Goal: Task Accomplishment & Management: Manage account settings

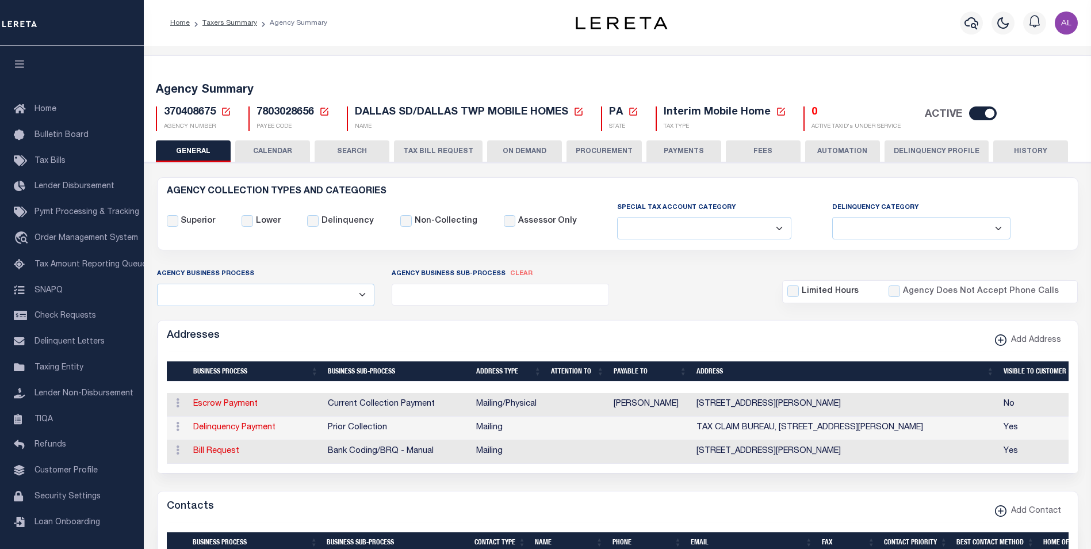
select select
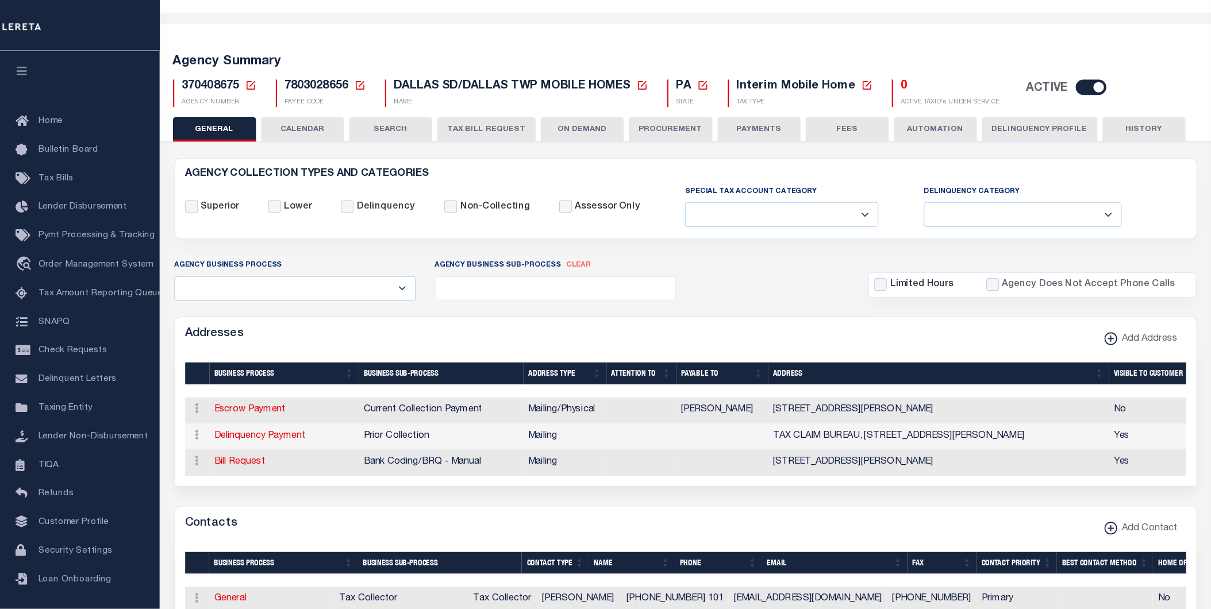
scroll to position [34, 0]
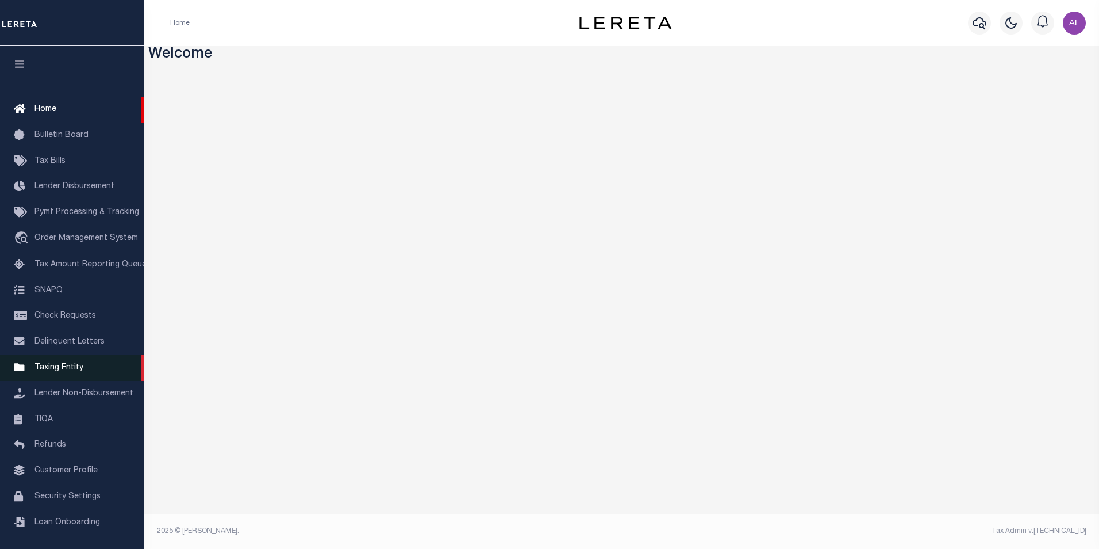
click at [80, 378] on link "Taxing Entity" at bounding box center [72, 368] width 144 height 26
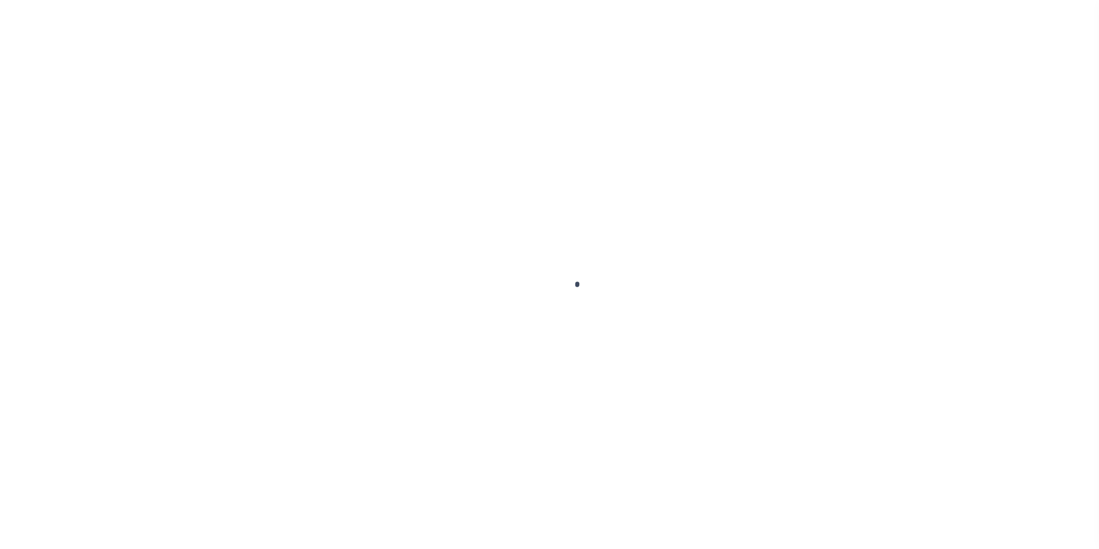
scroll to position [11, 0]
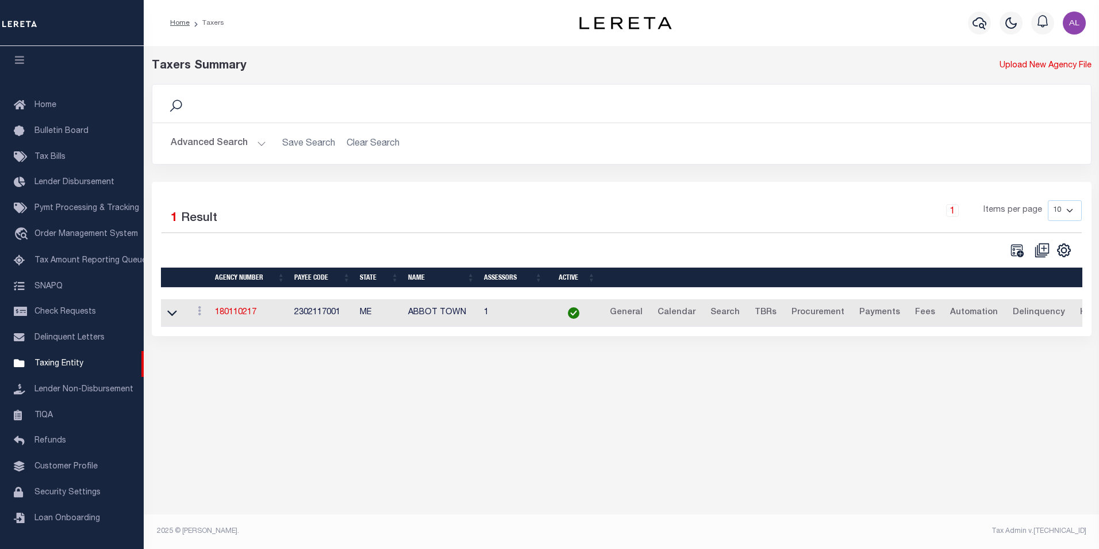
click at [258, 144] on button "Advanced Search" at bounding box center [218, 143] width 95 height 22
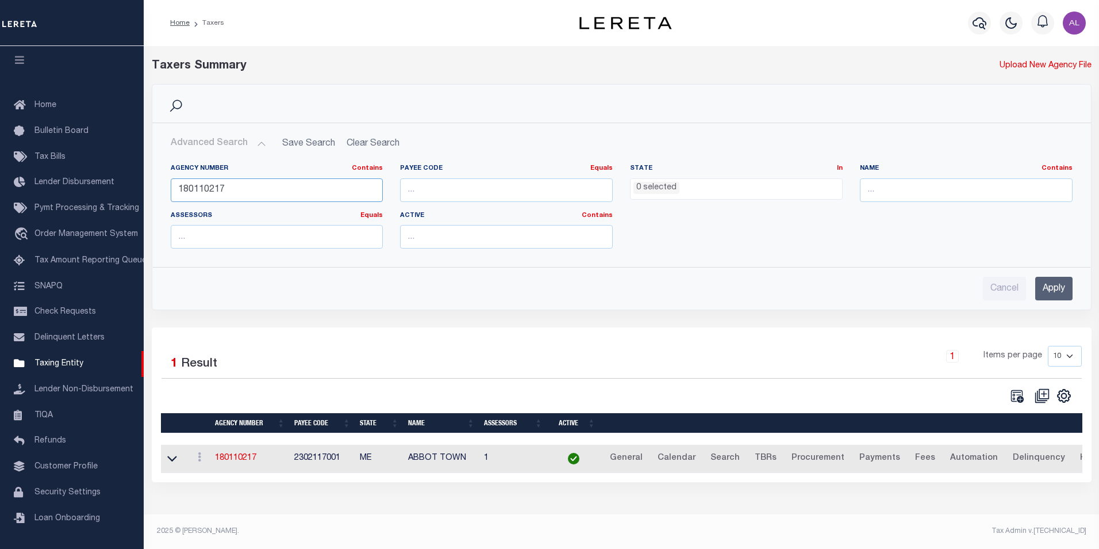
click at [327, 189] on input "180110217" at bounding box center [277, 190] width 213 height 24
type input "360150000"
click at [1066, 295] on input "Apply" at bounding box center [1054, 289] width 37 height 24
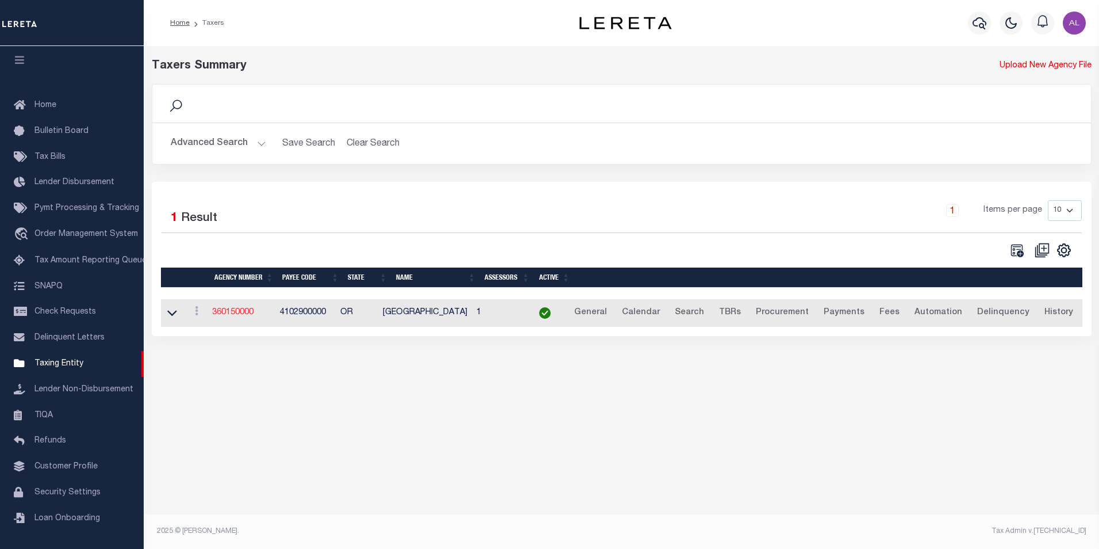
click at [241, 315] on link "360150000" at bounding box center [232, 312] width 41 height 8
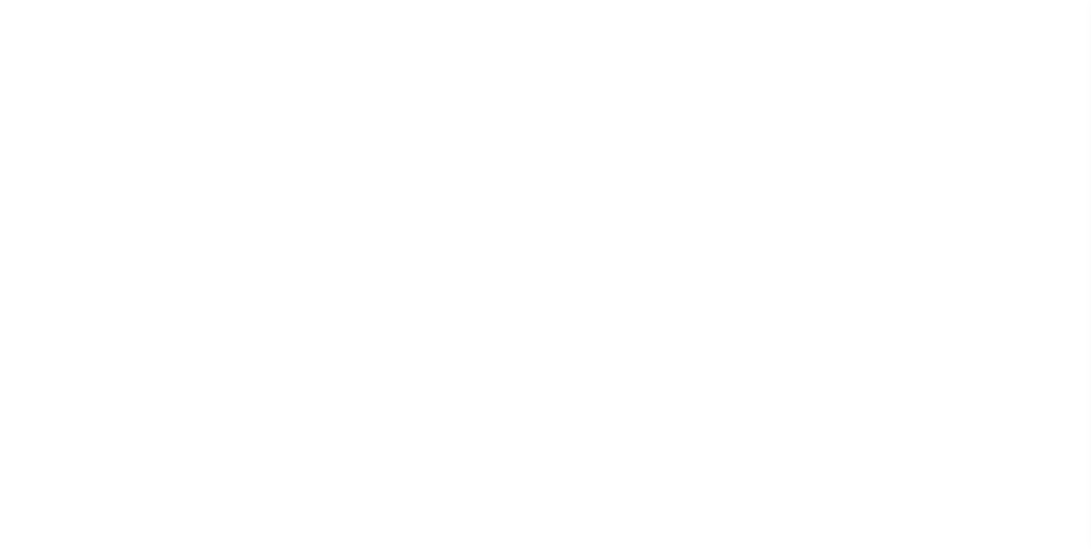
select select
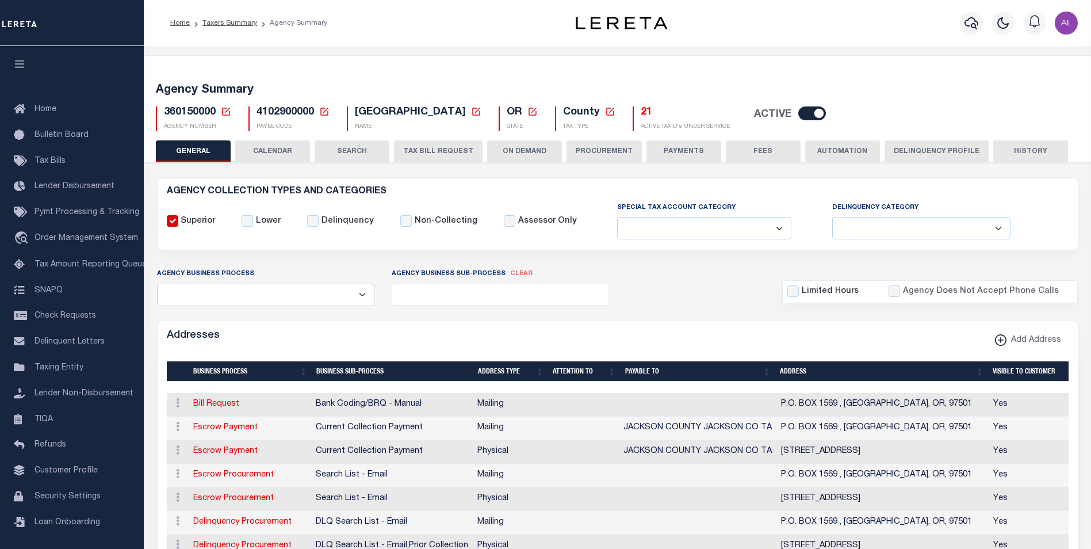
click at [446, 156] on button "TAX BILL REQUEST" at bounding box center [438, 151] width 89 height 22
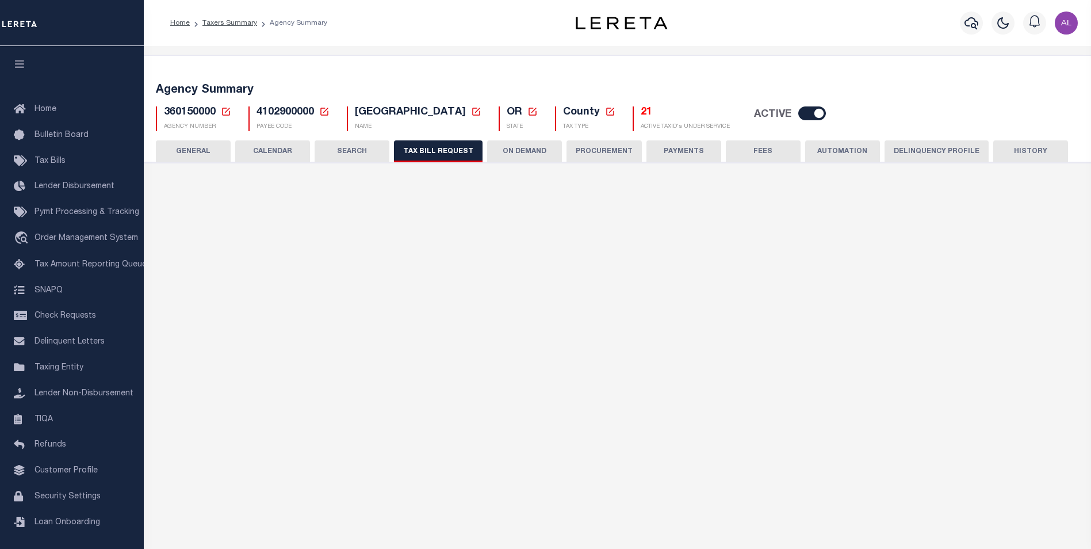
checkbox input "false"
select select "22"
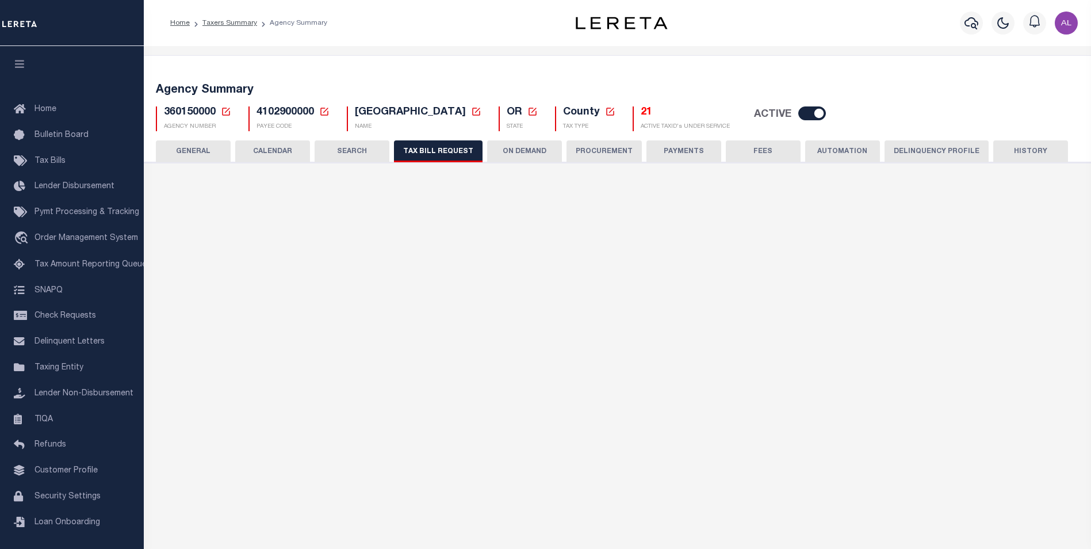
select select "true"
select select "9"
type input "LTS"
select select
type input "1"
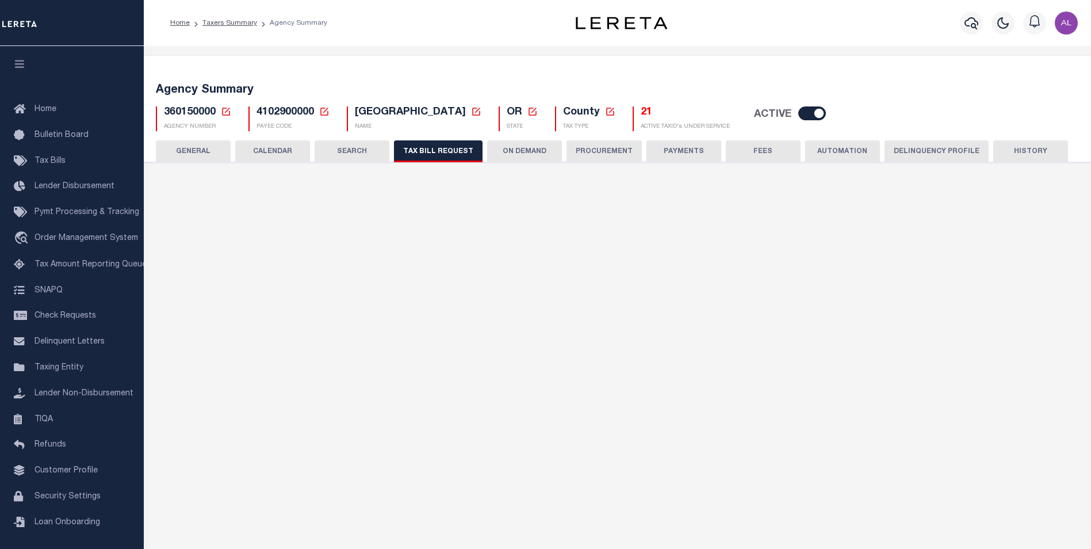
select select "4100743000"
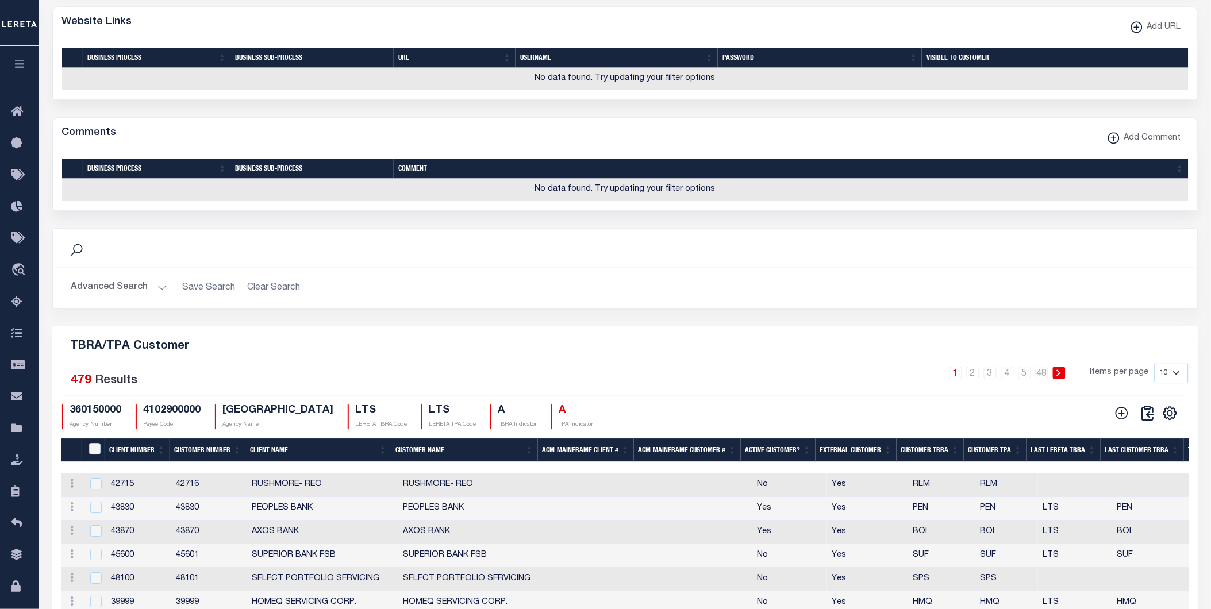
scroll to position [0, 386]
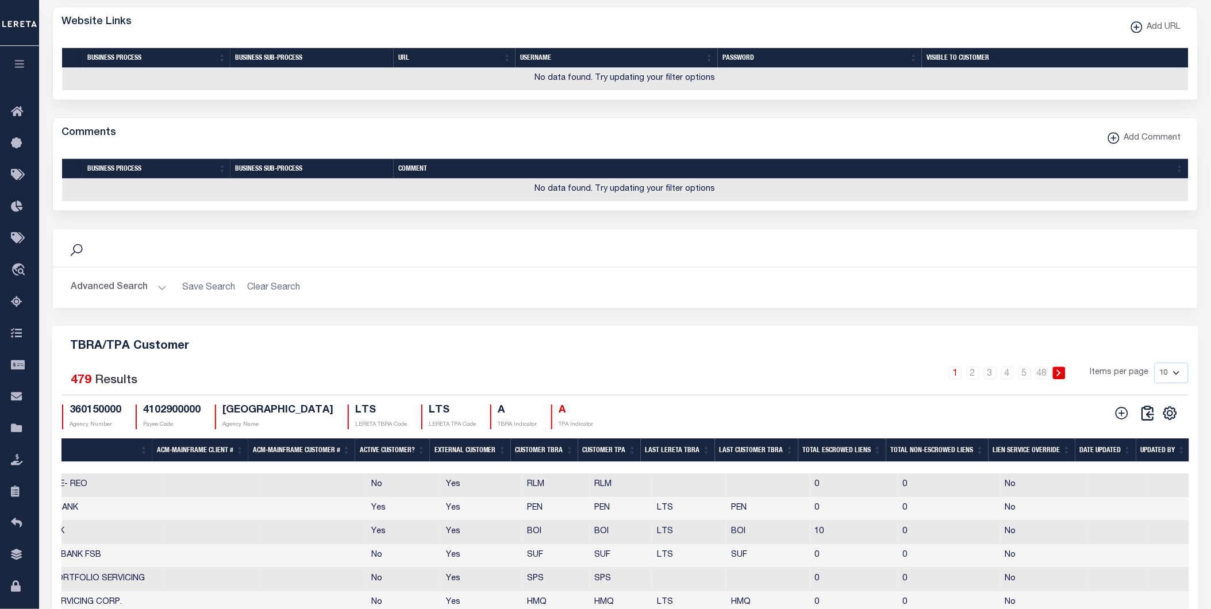
click at [1090, 449] on th "Updated By" at bounding box center [1164, 451] width 54 height 24
click at [1090, 449] on th "Updated By" at bounding box center [1168, 451] width 54 height 24
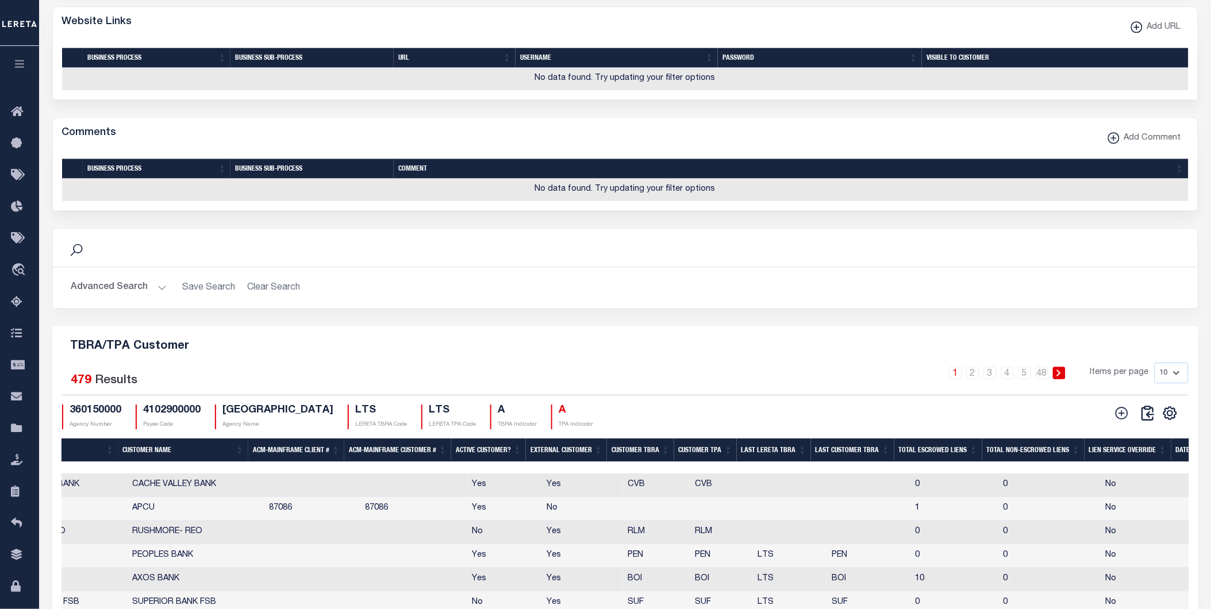
scroll to position [0, 0]
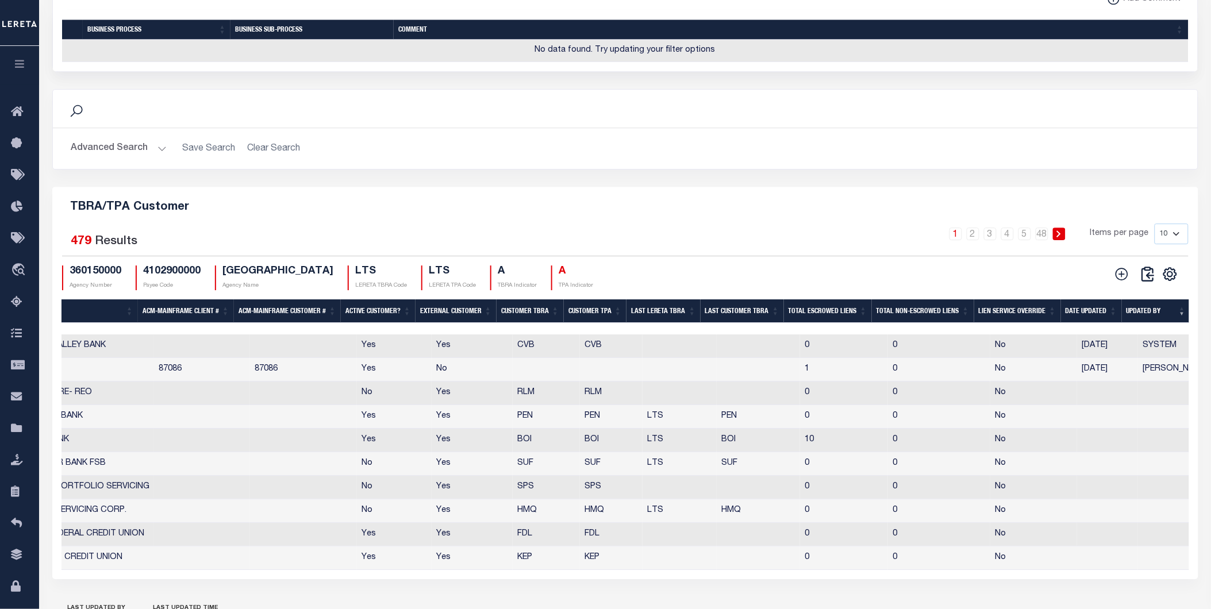
click at [1090, 238] on select "10 25 50 100" at bounding box center [1172, 234] width 34 height 21
select select "100"
click at [1090, 227] on select "10 25 50 100" at bounding box center [1172, 234] width 34 height 21
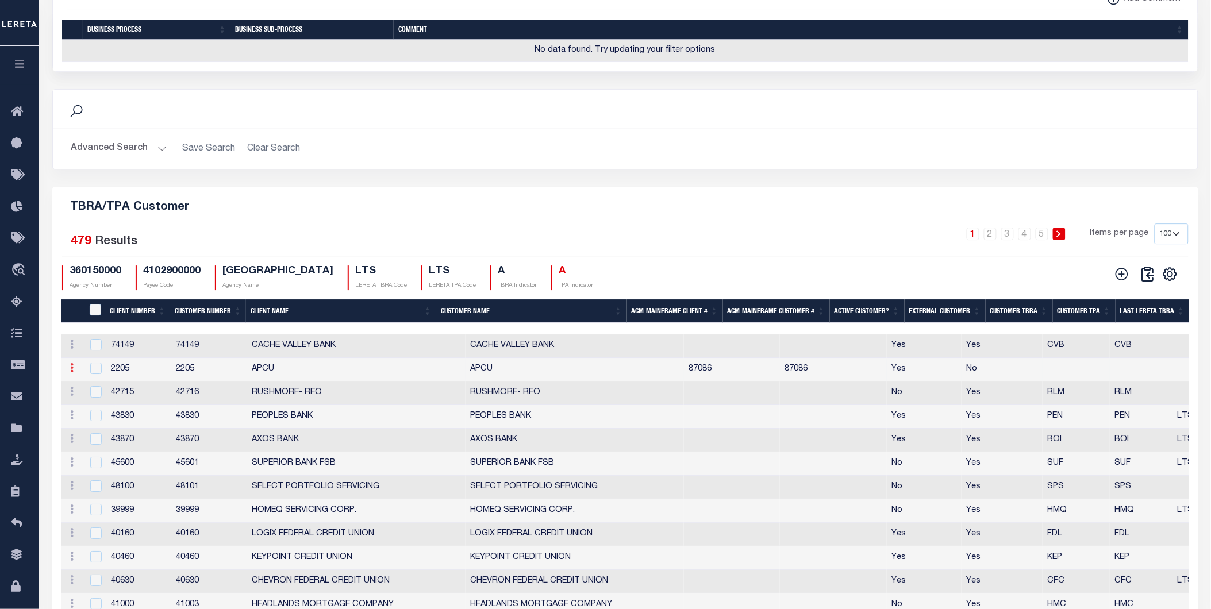
click at [71, 373] on icon at bounding box center [72, 367] width 3 height 9
click at [98, 409] on link "Delete" at bounding box center [93, 406] width 52 height 19
checkbox input "true"
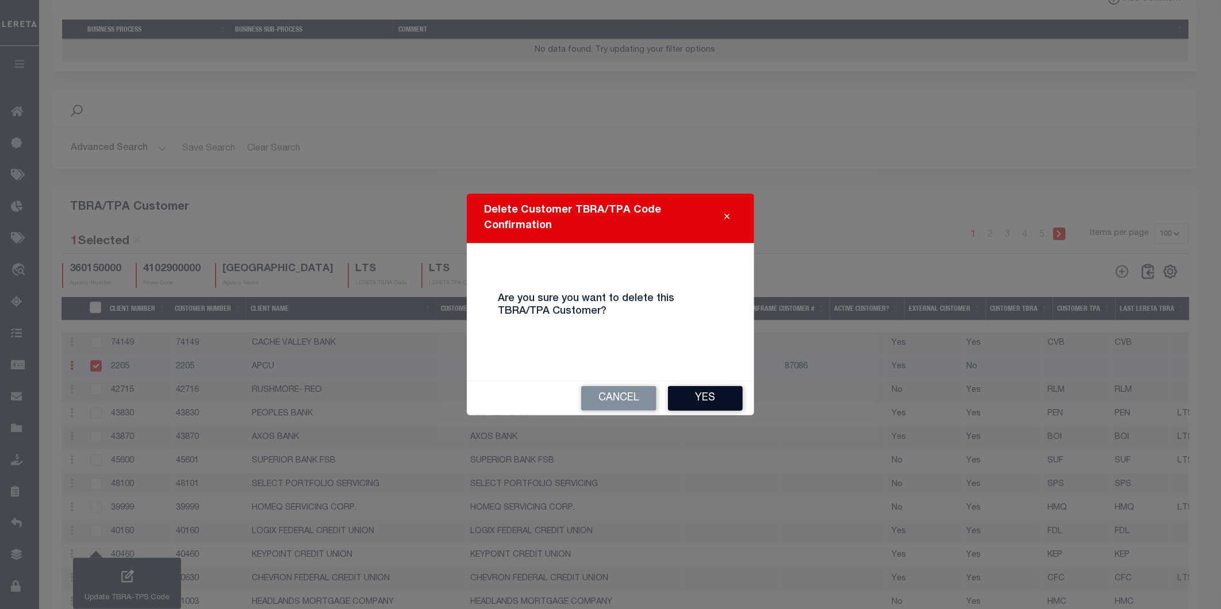
click at [715, 394] on button "Yes" at bounding box center [705, 398] width 75 height 25
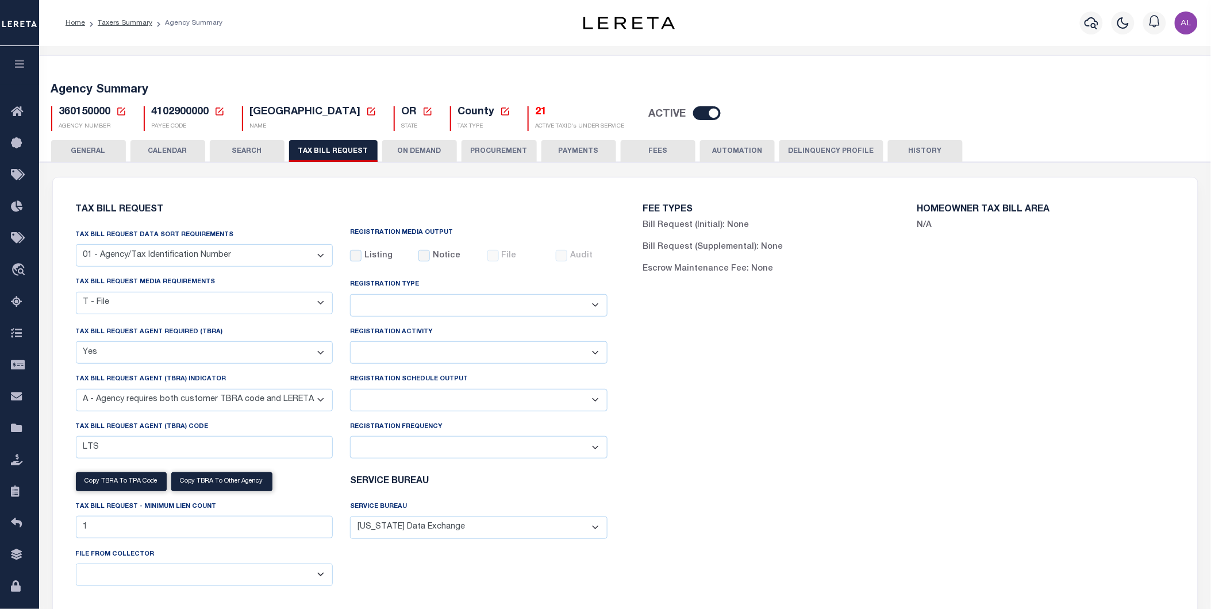
click at [104, 110] on span "360150000" at bounding box center [85, 112] width 52 height 10
click at [169, 405] on select "A - Agency requires both customer TBRA code and LERETA TBRA code. B - Agency re…" at bounding box center [205, 400] width 258 height 22
click at [898, 470] on div "FEE TYPES Bill Request (Initial): None Bill Request (Supplemental): None Escrow…" at bounding box center [910, 407] width 568 height 432
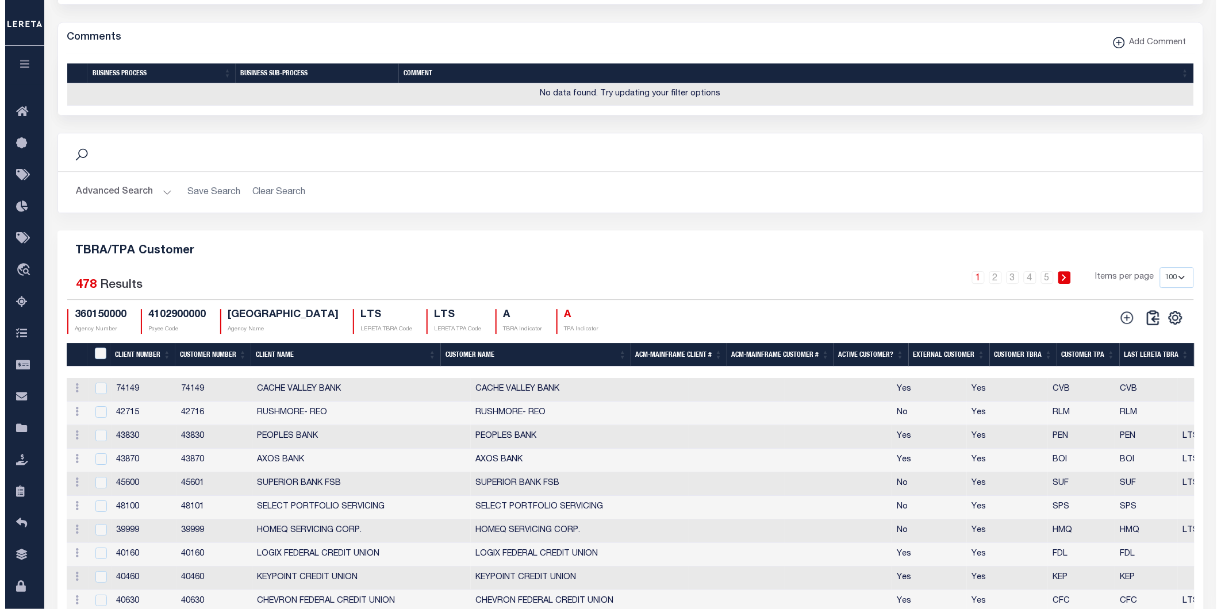
scroll to position [1083, 0]
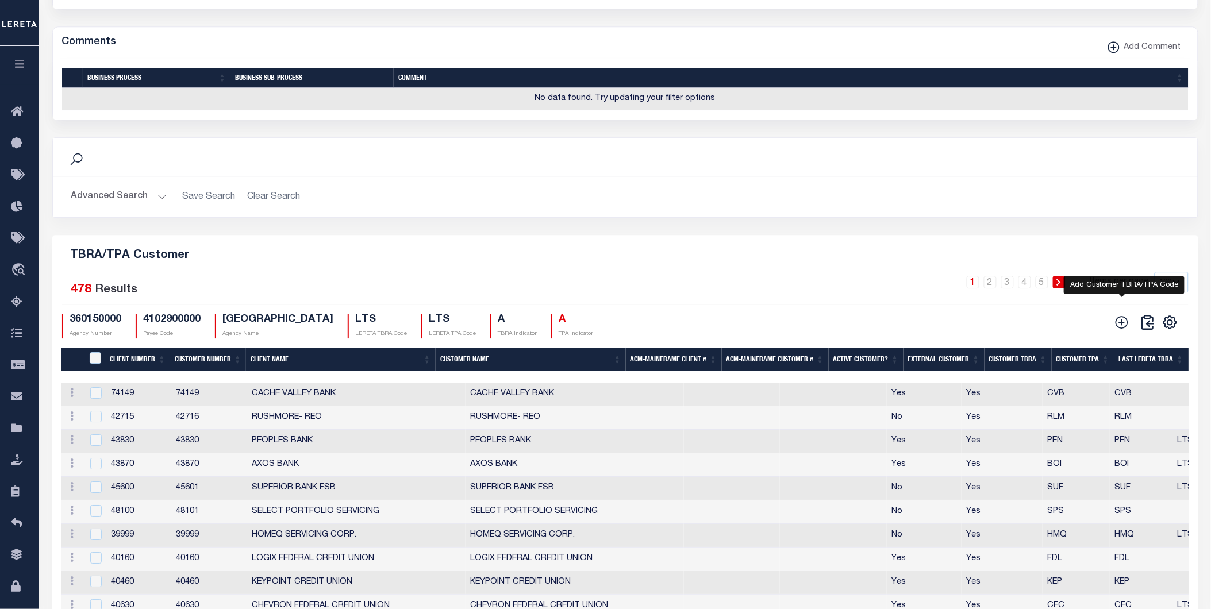
click at [1090, 330] on icon at bounding box center [1122, 322] width 15 height 15
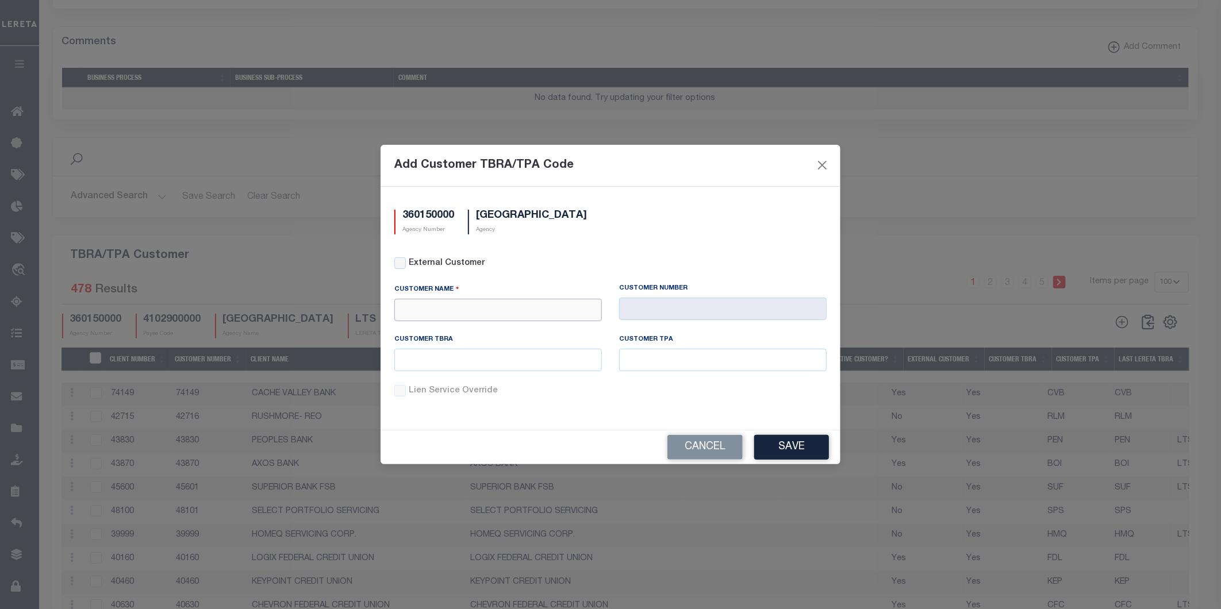
click at [458, 299] on input "text" at bounding box center [498, 310] width 208 height 22
click at [451, 328] on div "APCU" at bounding box center [498, 331] width 206 height 18
type input "APCU"
type input "2205"
type input "APCU"
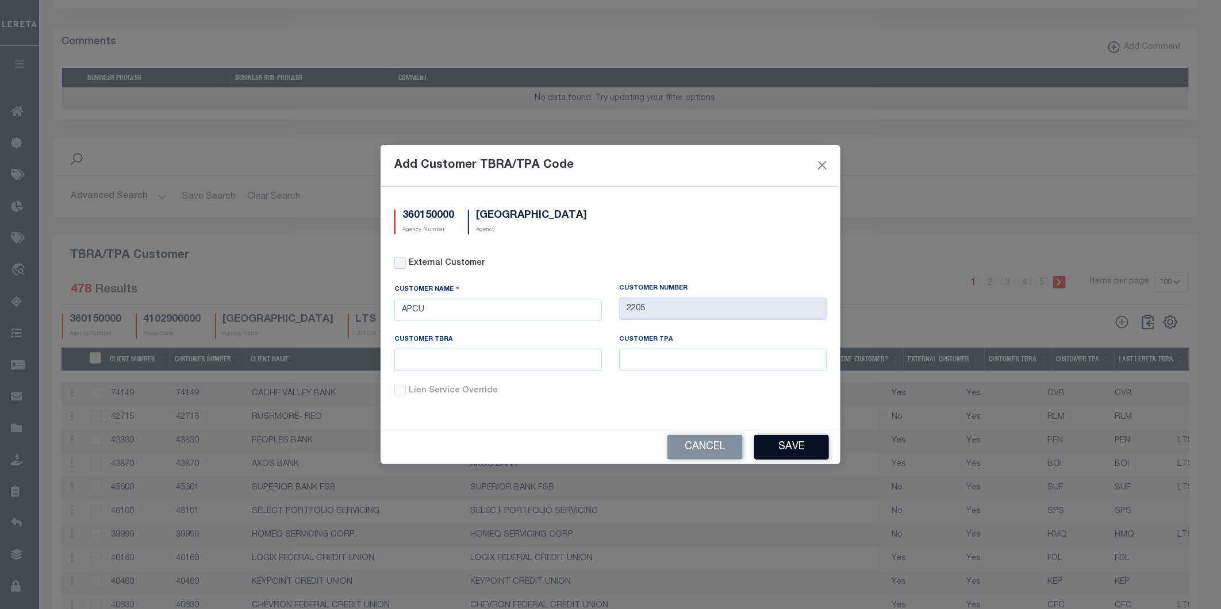
click at [788, 446] on button "Save" at bounding box center [791, 447] width 75 height 25
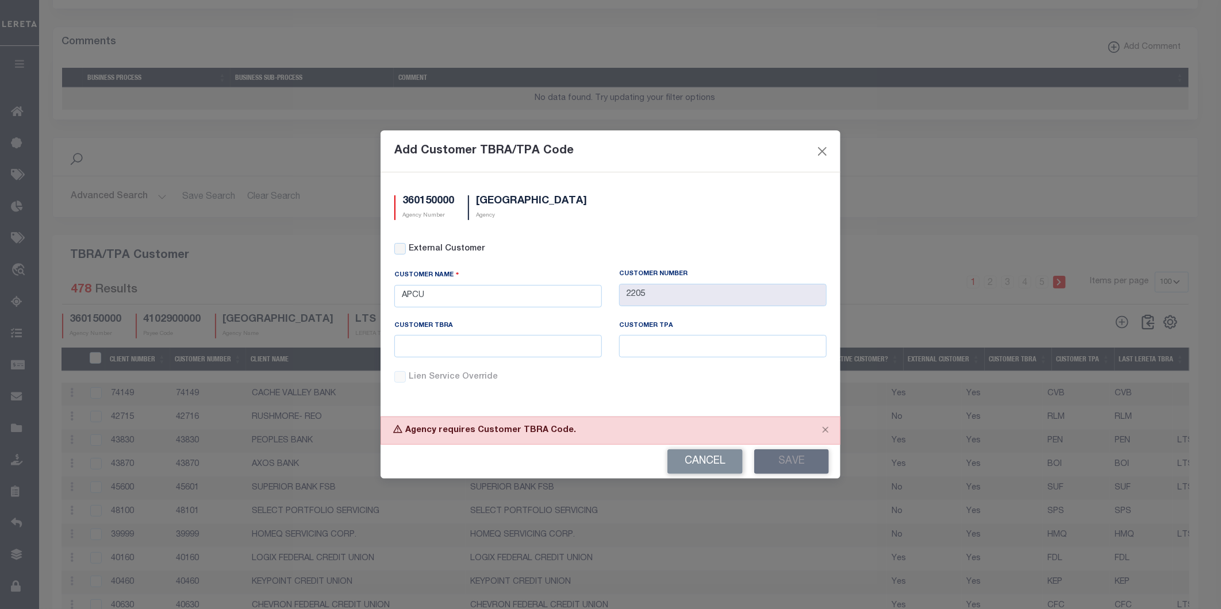
click at [486, 432] on div "Agency requires Customer TBRA Code." at bounding box center [611, 431] width 460 height 28
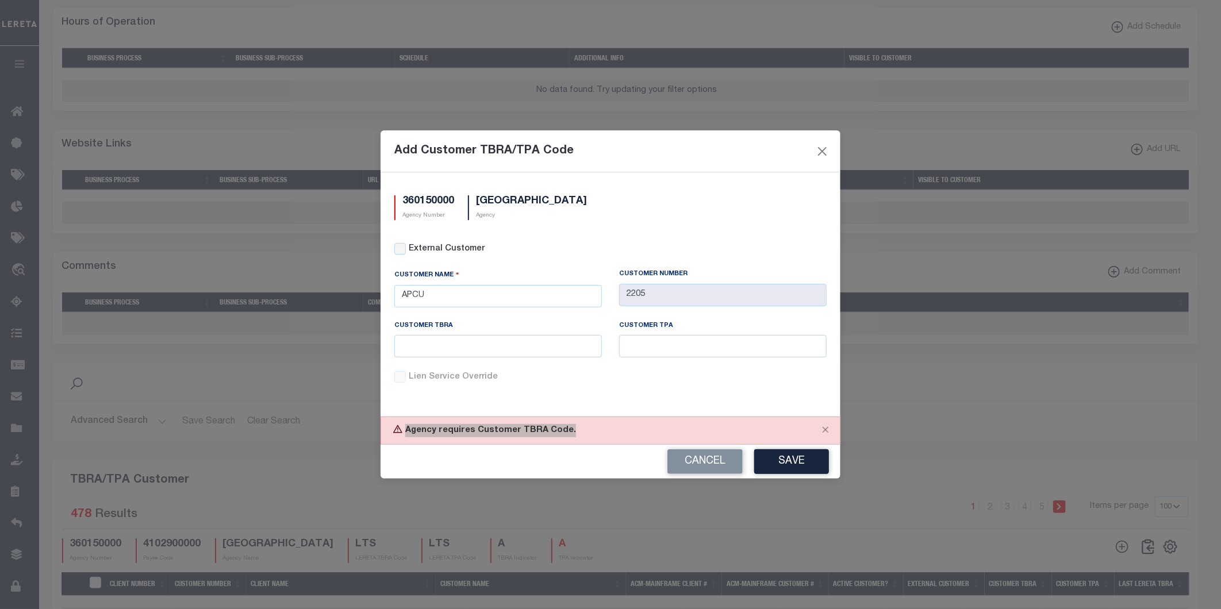
scroll to position [775, 0]
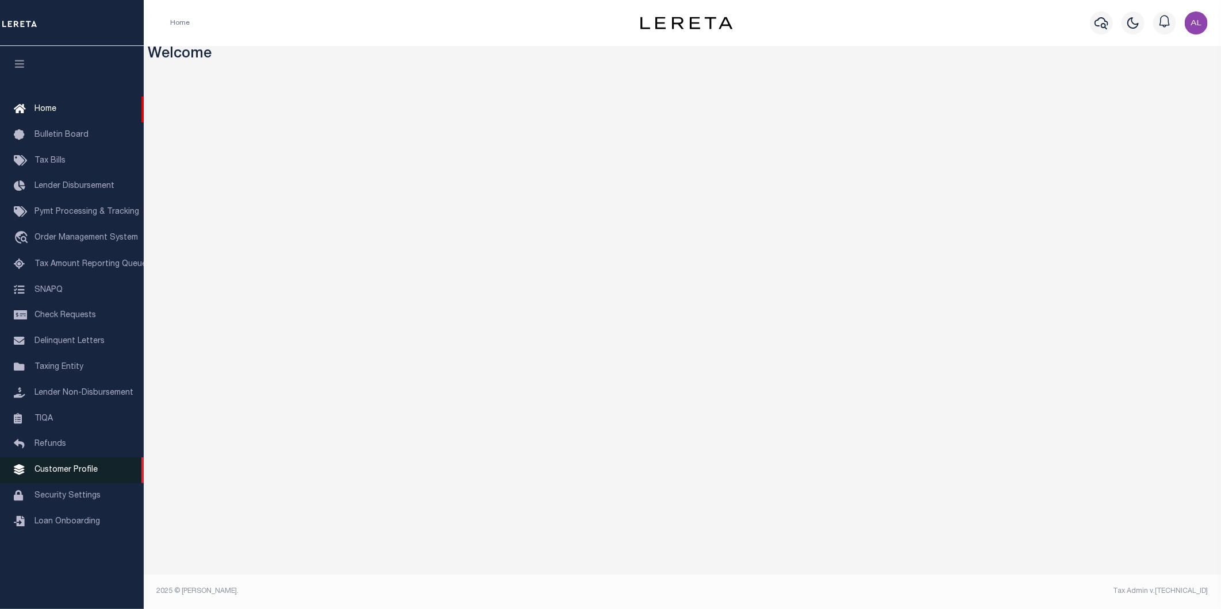
click at [61, 477] on link "Customer Profile" at bounding box center [72, 471] width 144 height 26
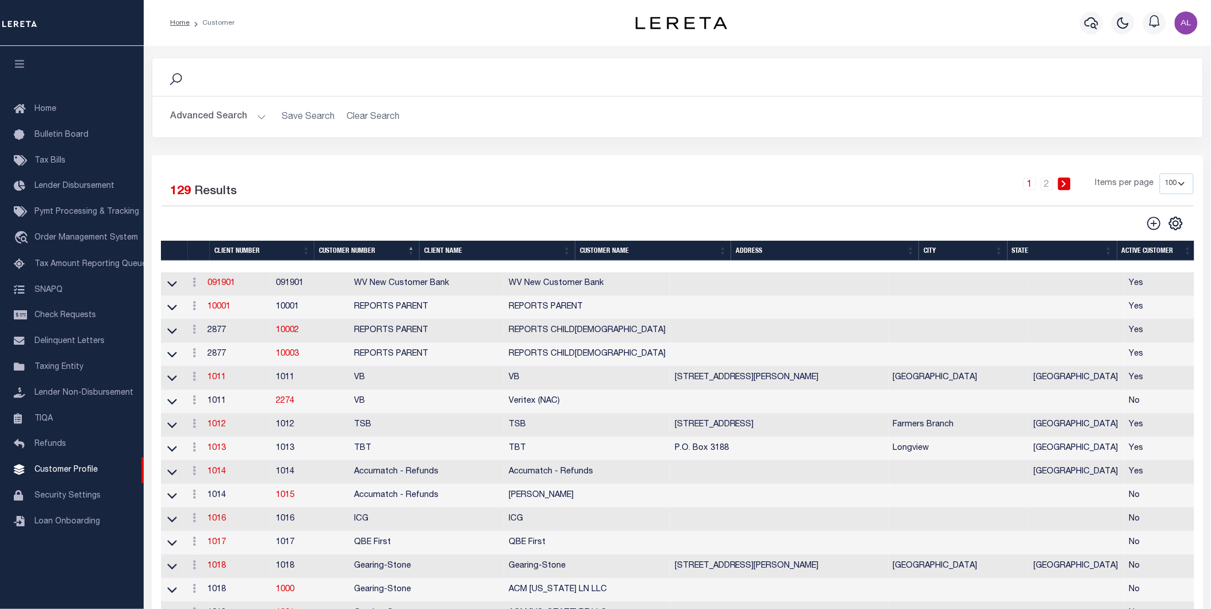
click at [254, 115] on button "Advanced Search" at bounding box center [218, 117] width 95 height 22
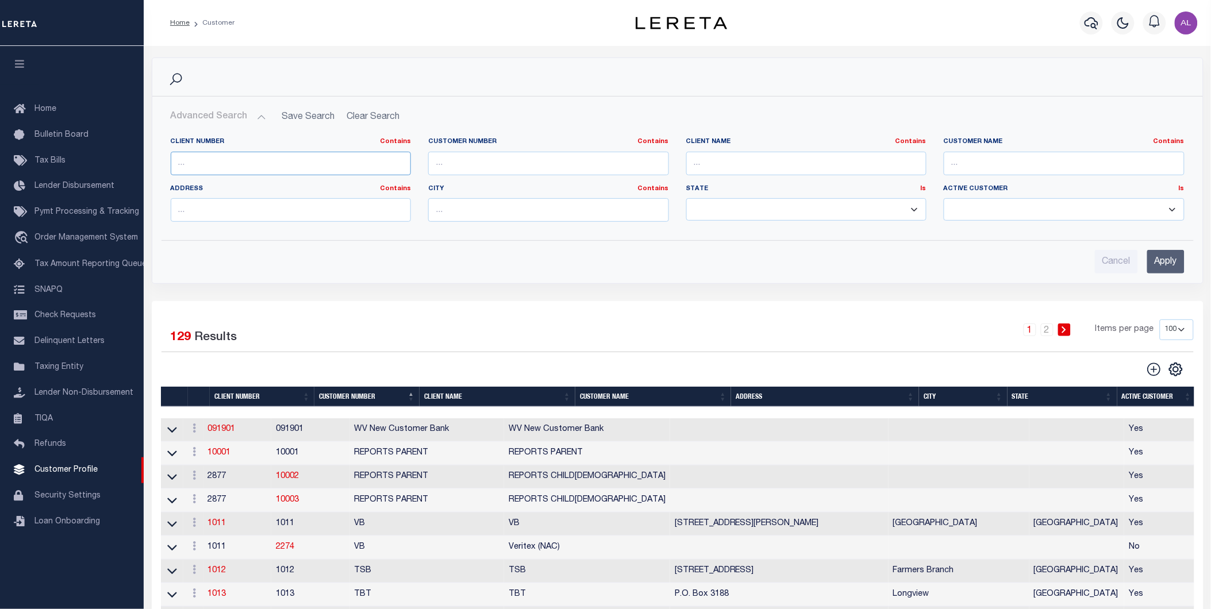
click at [219, 164] on input "text" at bounding box center [291, 164] width 241 height 24
paste input "2244"
type input "2244"
click at [1160, 269] on input "Apply" at bounding box center [1166, 262] width 37 height 24
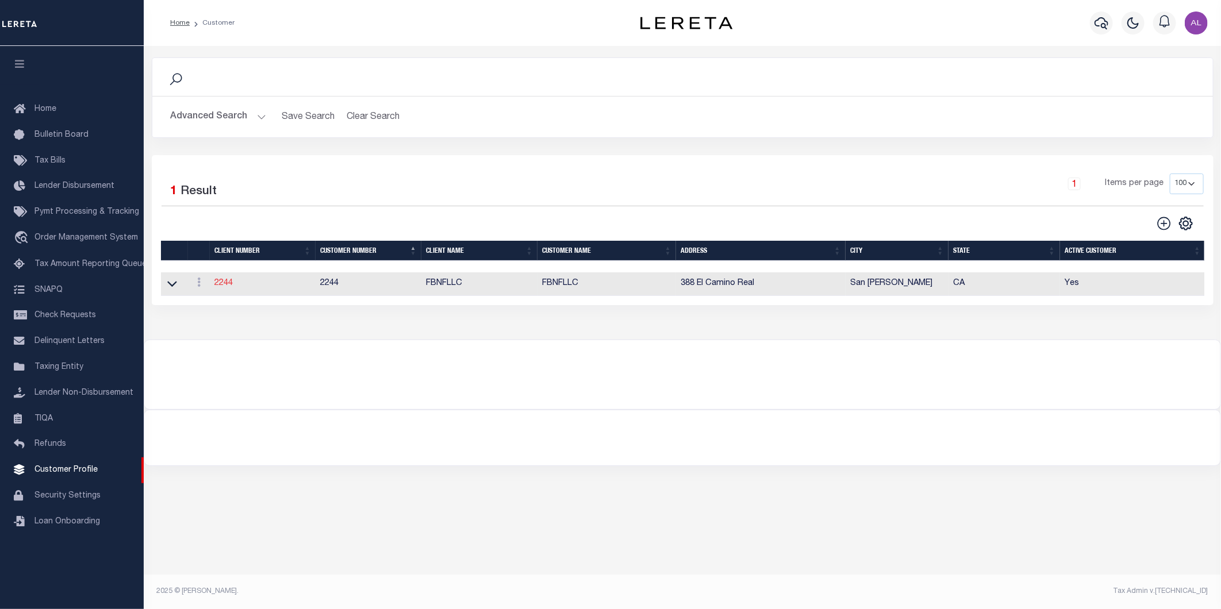
click at [223, 284] on link "2244" at bounding box center [223, 283] width 18 height 8
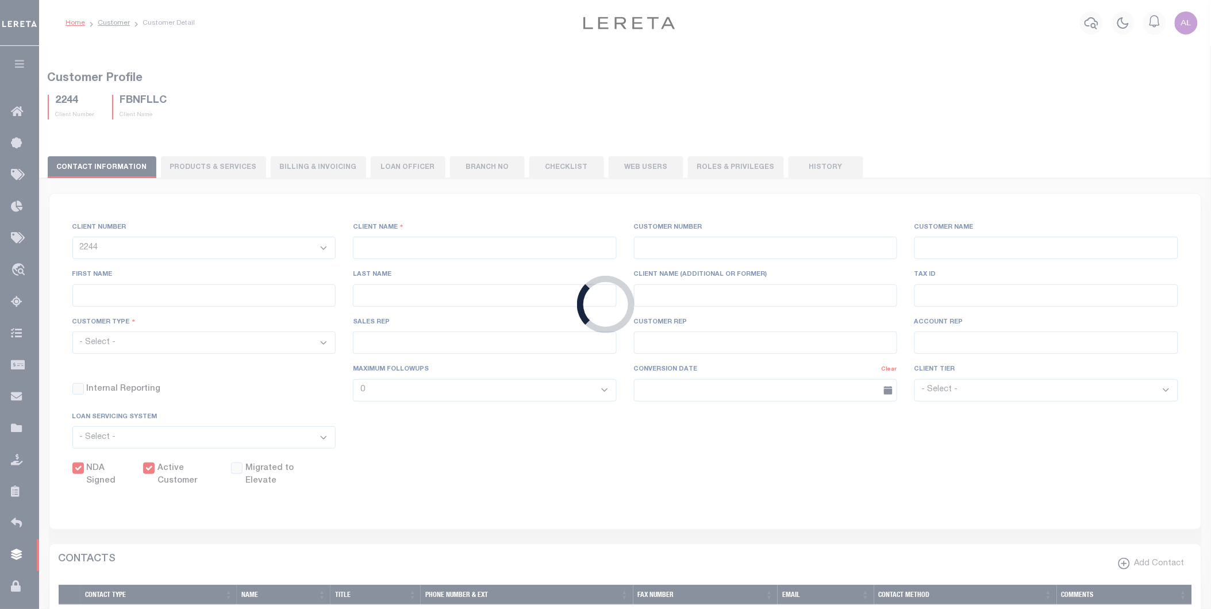
select select
type input "FBNFLLC"
type input "2244"
type input "FBNFLLC"
type input "[PERSON_NAME]"
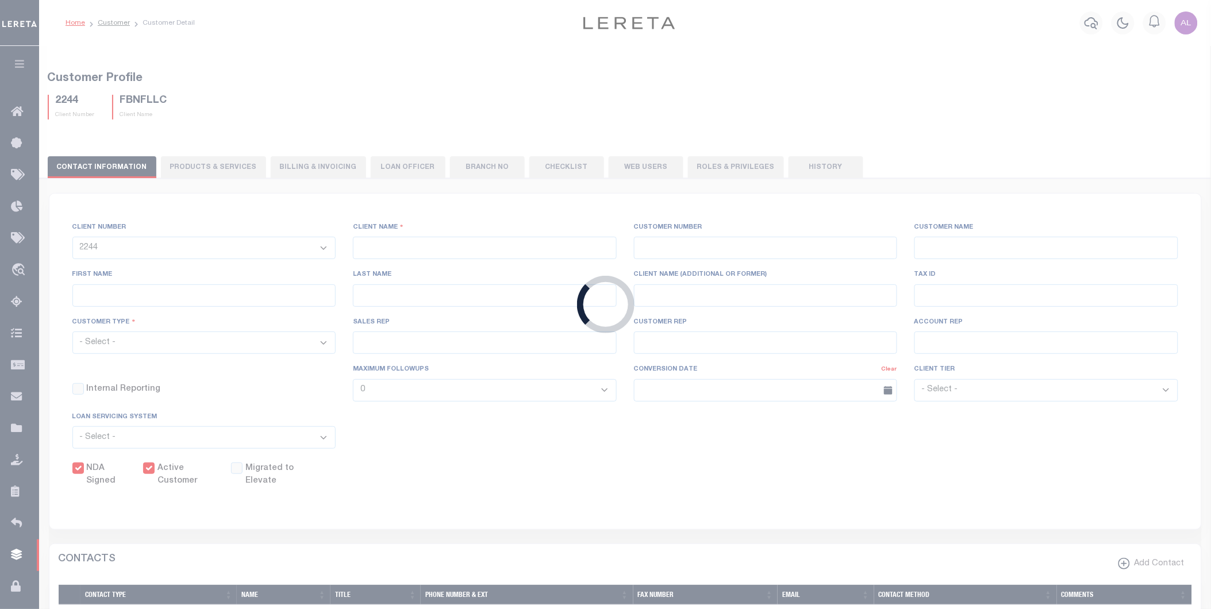
type input "[PERSON_NAME]"
select select "Mixed Portfolio"
type input "[PERSON_NAME]"
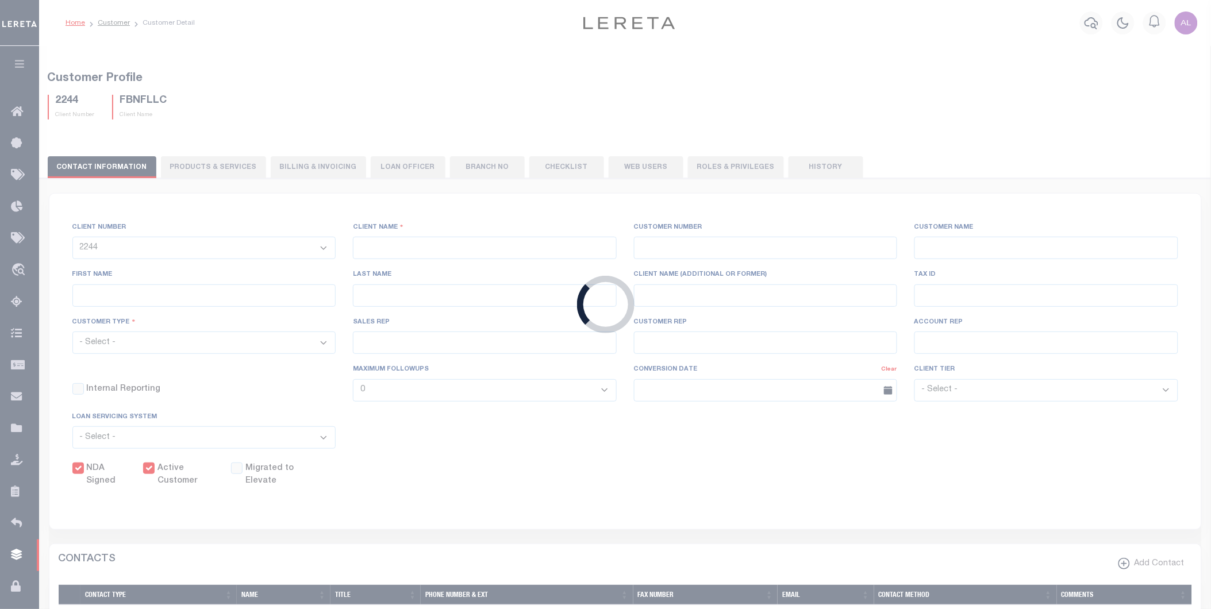
checkbox input "true"
select select
checkbox input "true"
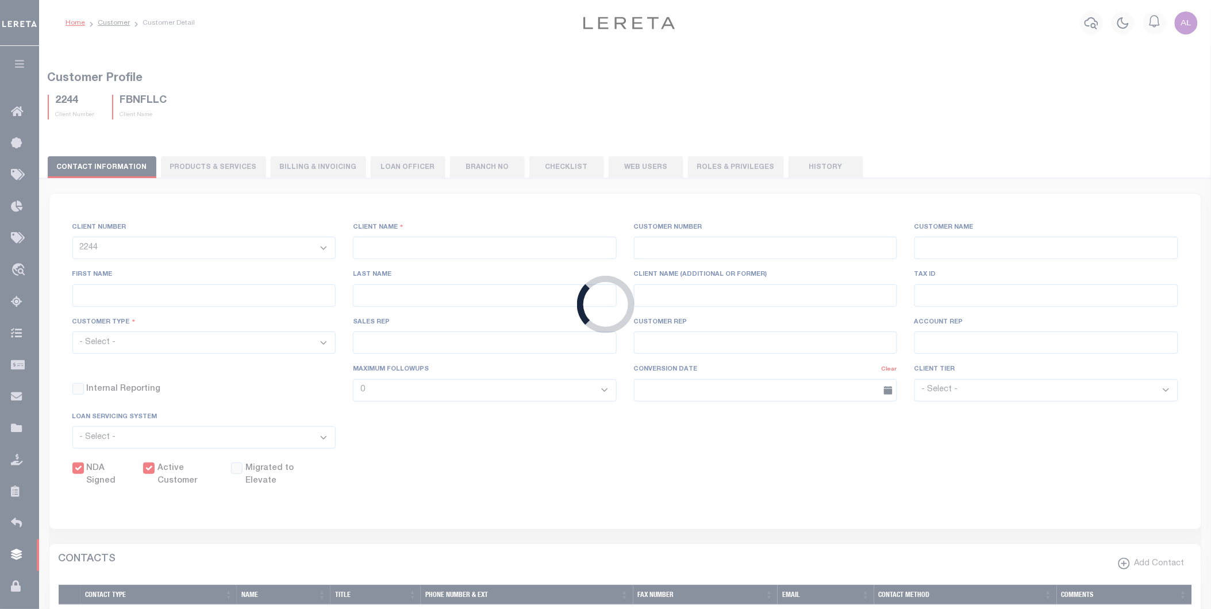
type textarea "$5.00 additional over 4 parcels. Additional fee of $10.00 for each $100,000, or…"
type input "10"
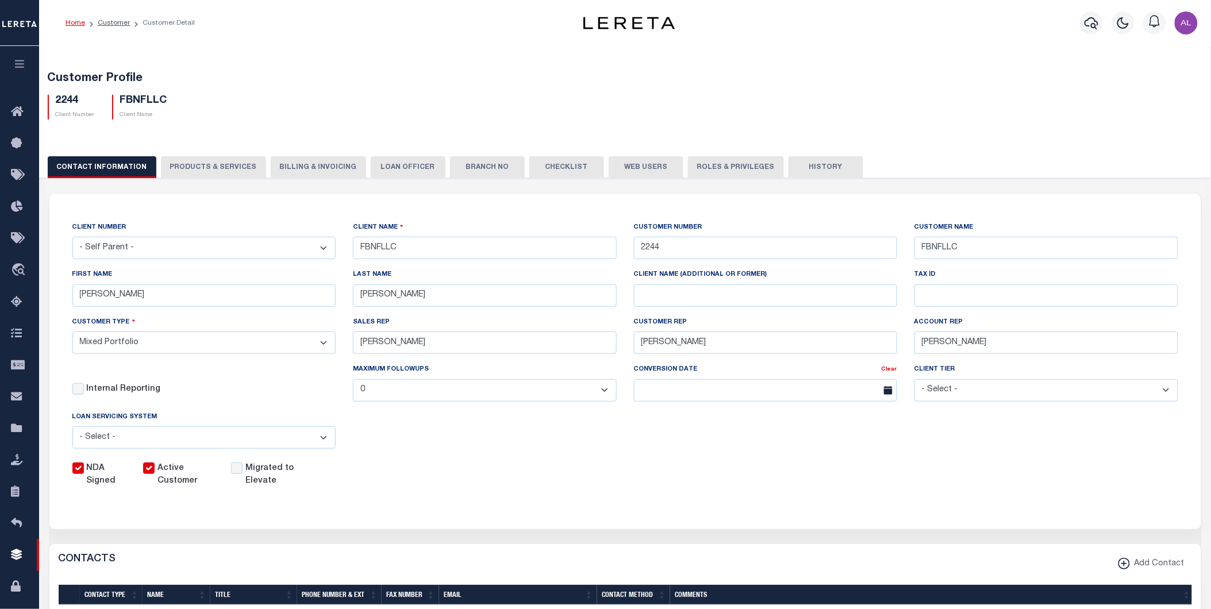
click at [210, 168] on button "PRODUCTS & SERVICES" at bounding box center [213, 167] width 105 height 22
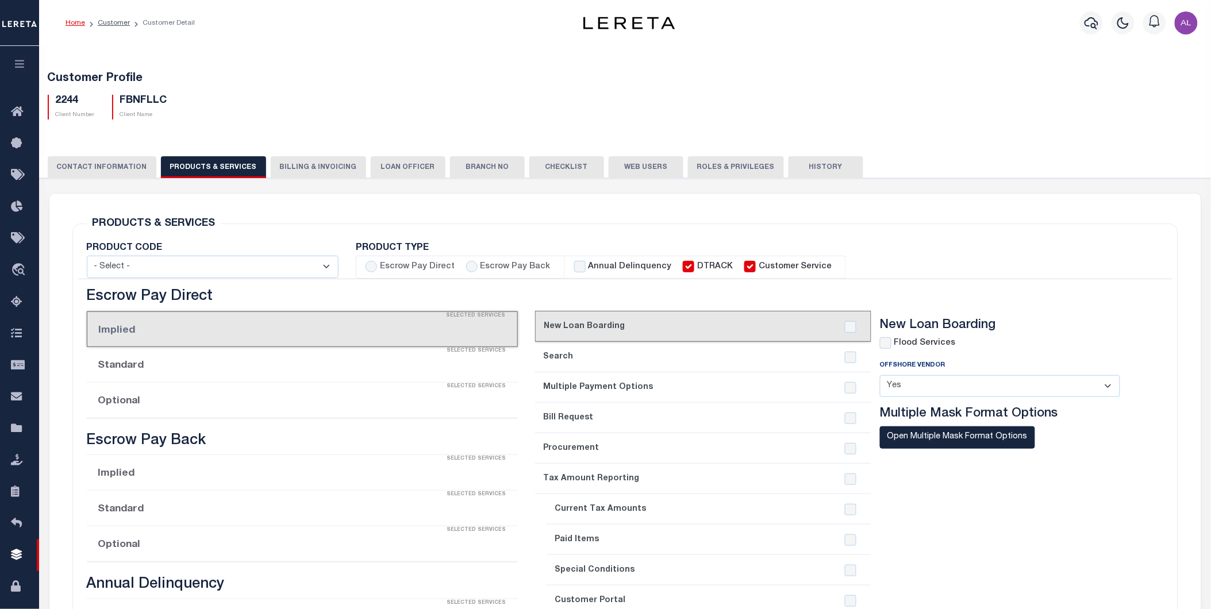
select select "STX"
radio input "true"
checkbox input "true"
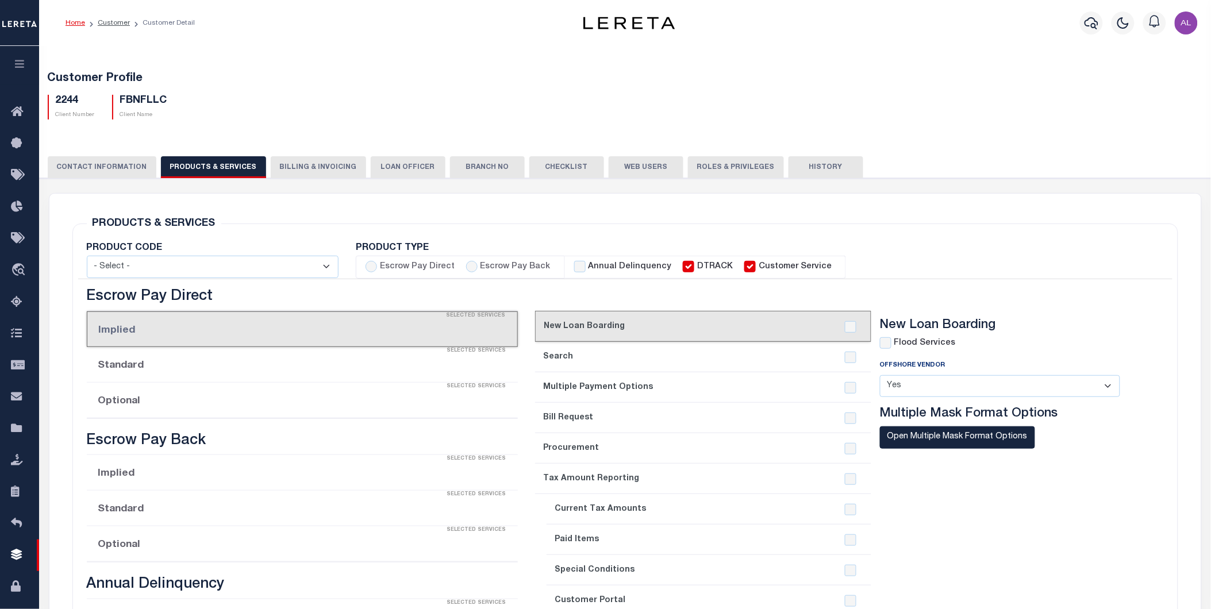
checkbox input "true"
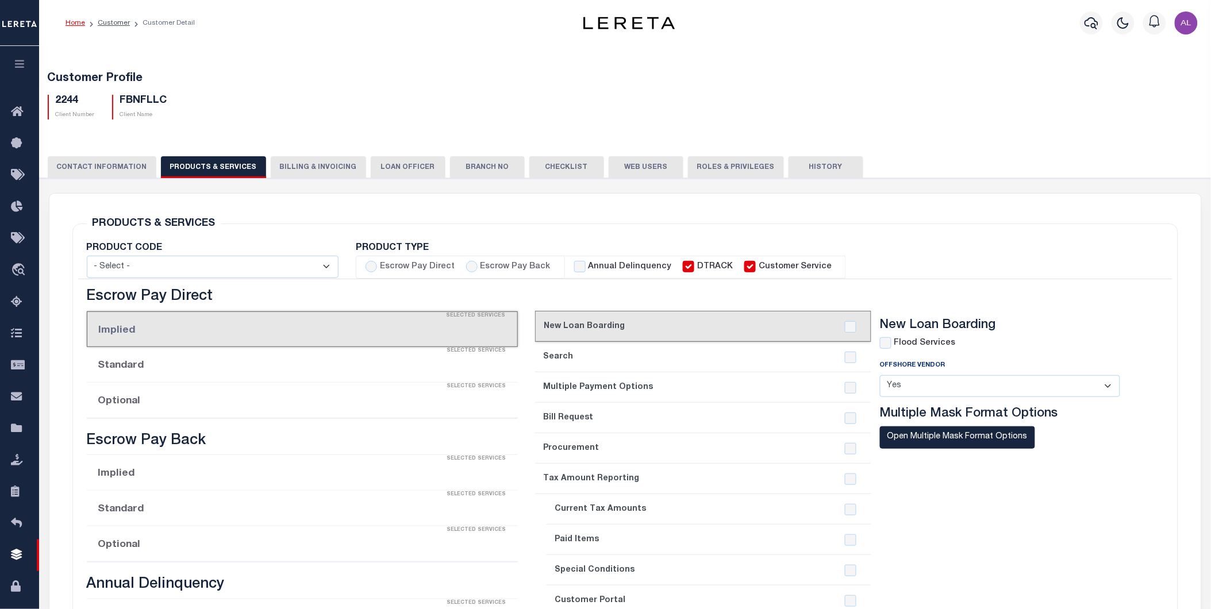
checkbox input "true"
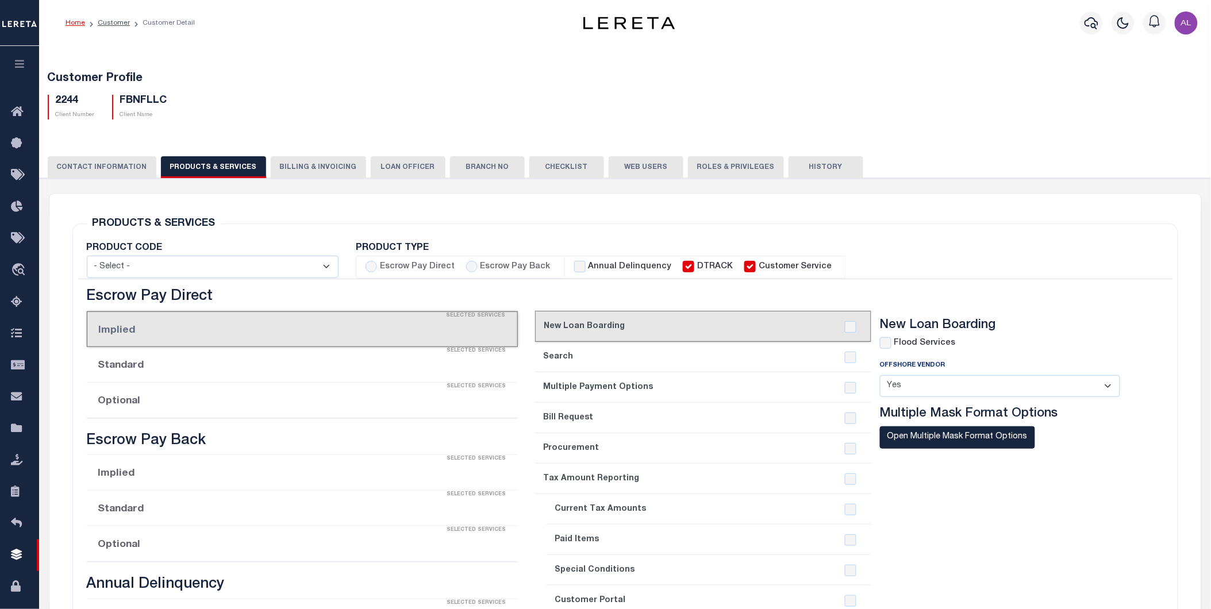
checkbox input "true"
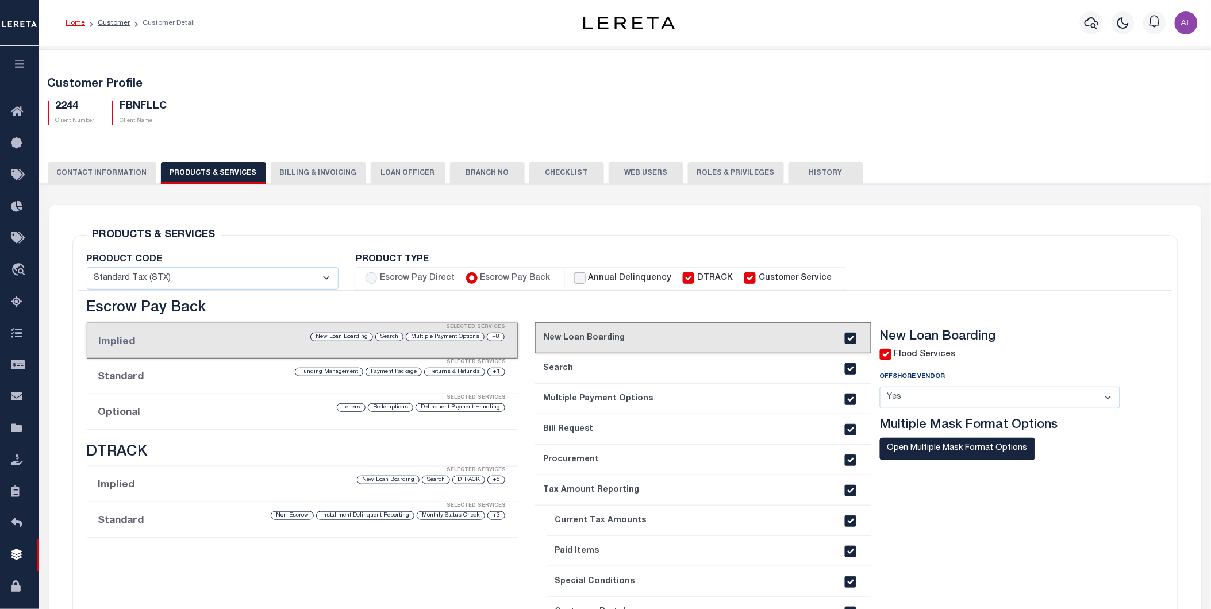
click at [576, 278] on input "Annual Delinquency" at bounding box center [579, 278] width 11 height 11
checkbox input "true"
checkbox input "false"
checkbox input "true"
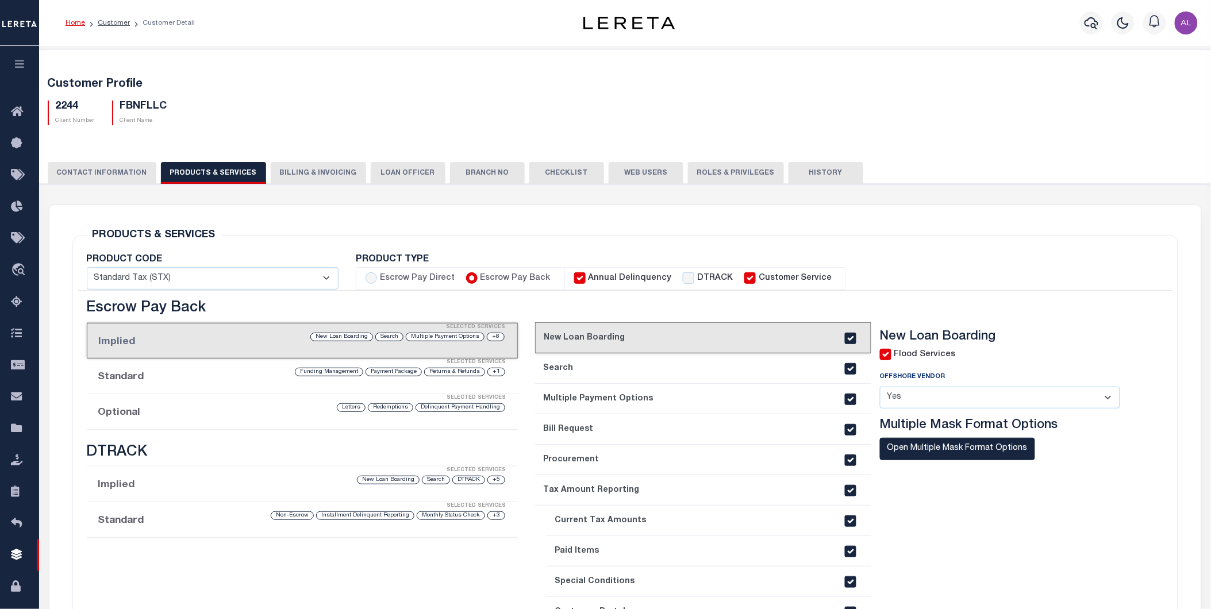
checkbox input "true"
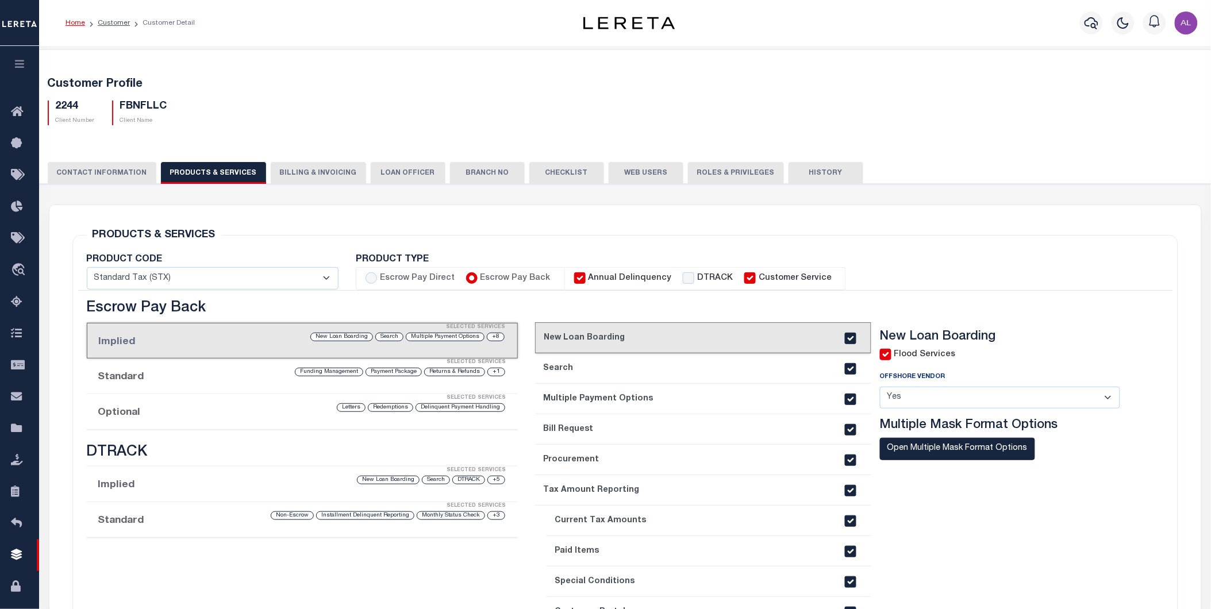
checkbox input "true"
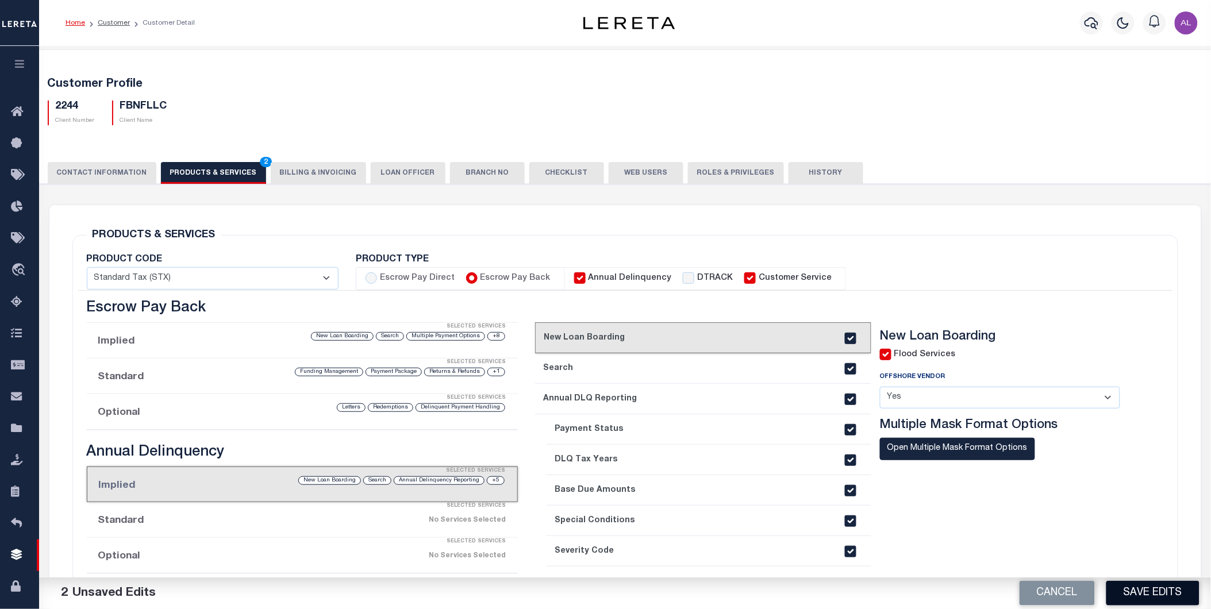
click at [1139, 595] on button "Save Edits" at bounding box center [1153, 593] width 93 height 25
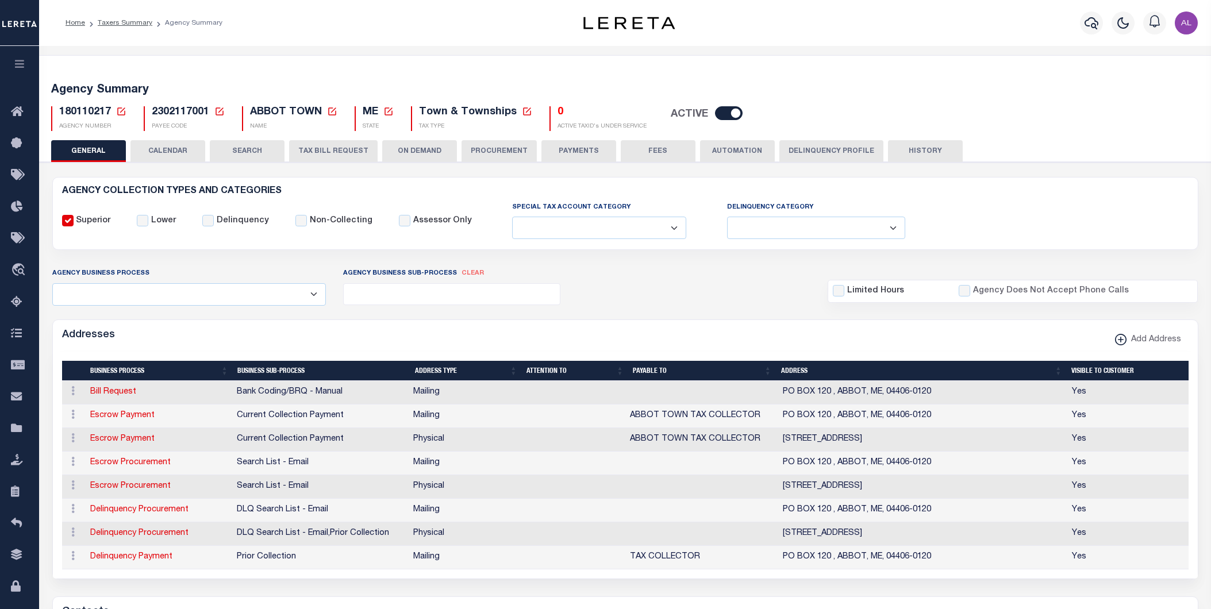
select select
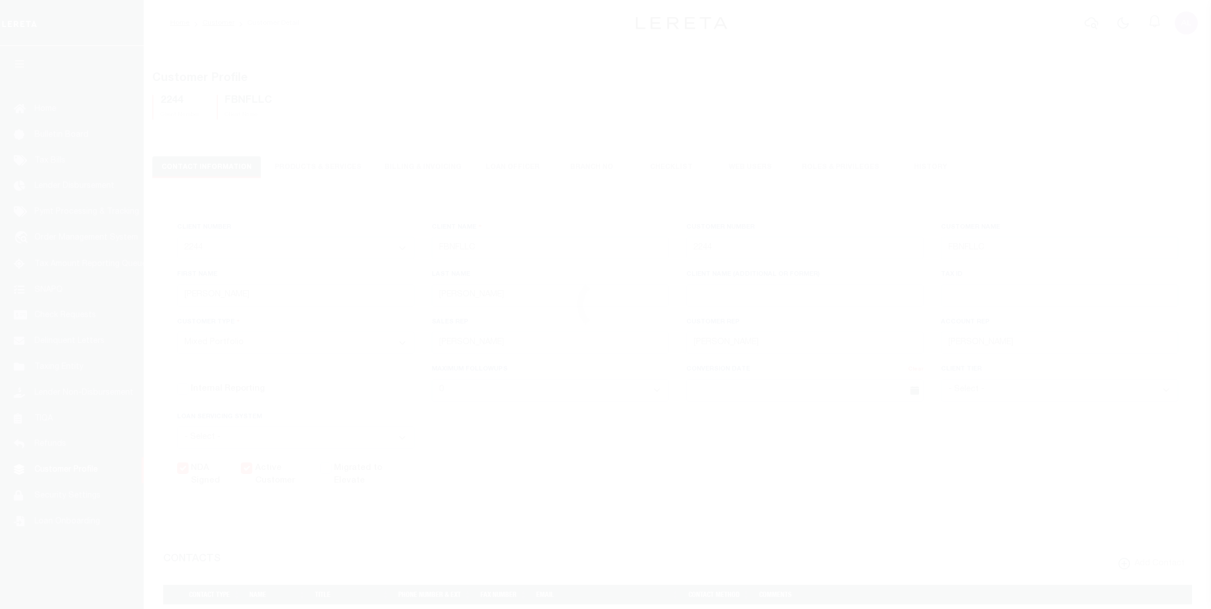
select select "Mixed Portfolio"
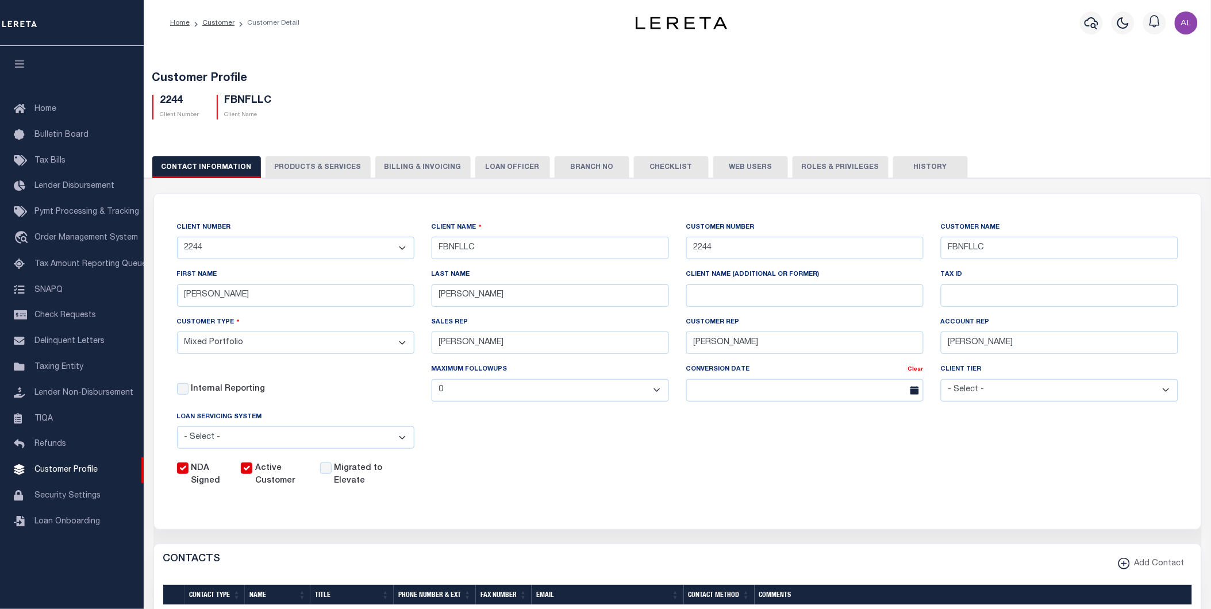
click at [338, 162] on button "PRODUCTS & SERVICES" at bounding box center [318, 167] width 105 height 22
select select "STX"
radio input "true"
checkbox input "true"
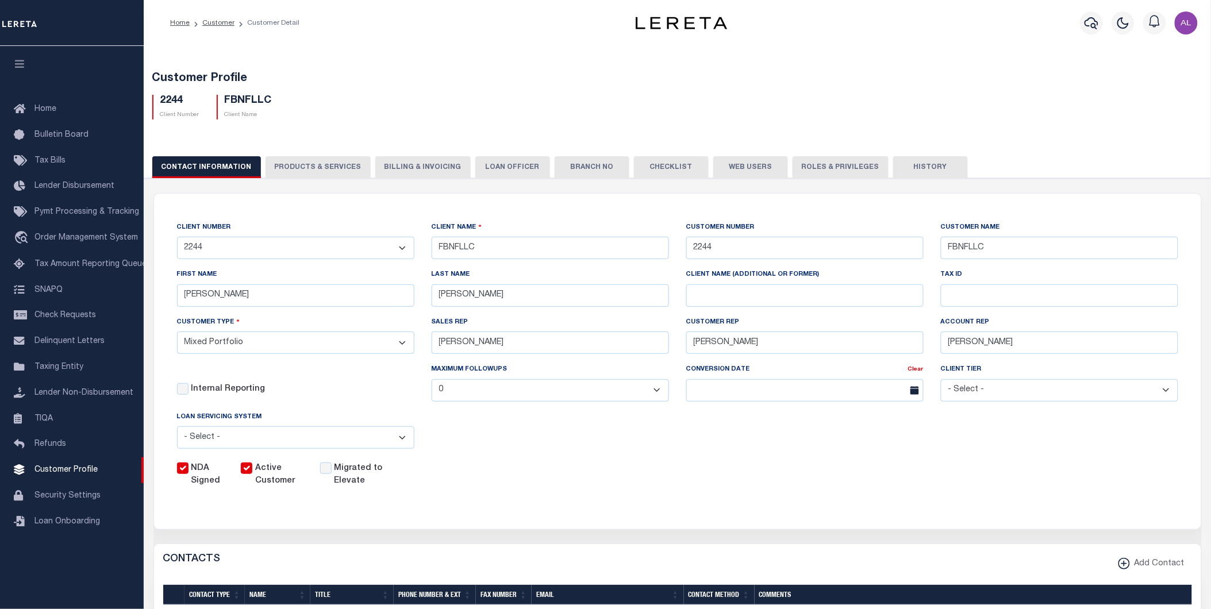
checkbox input "true"
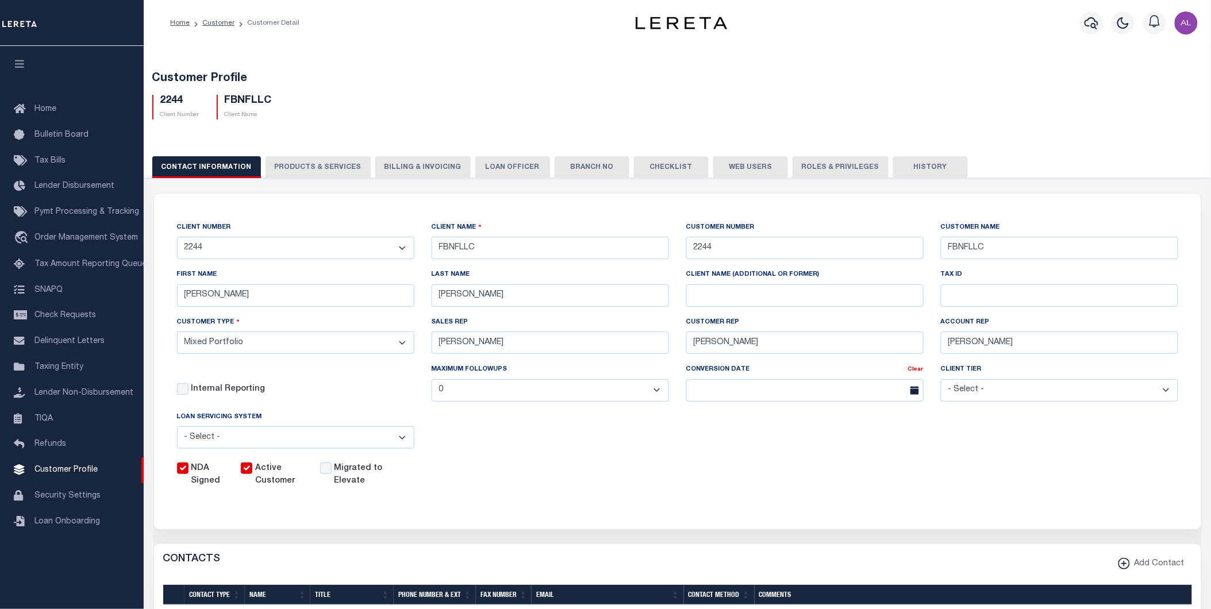
checkbox input "true"
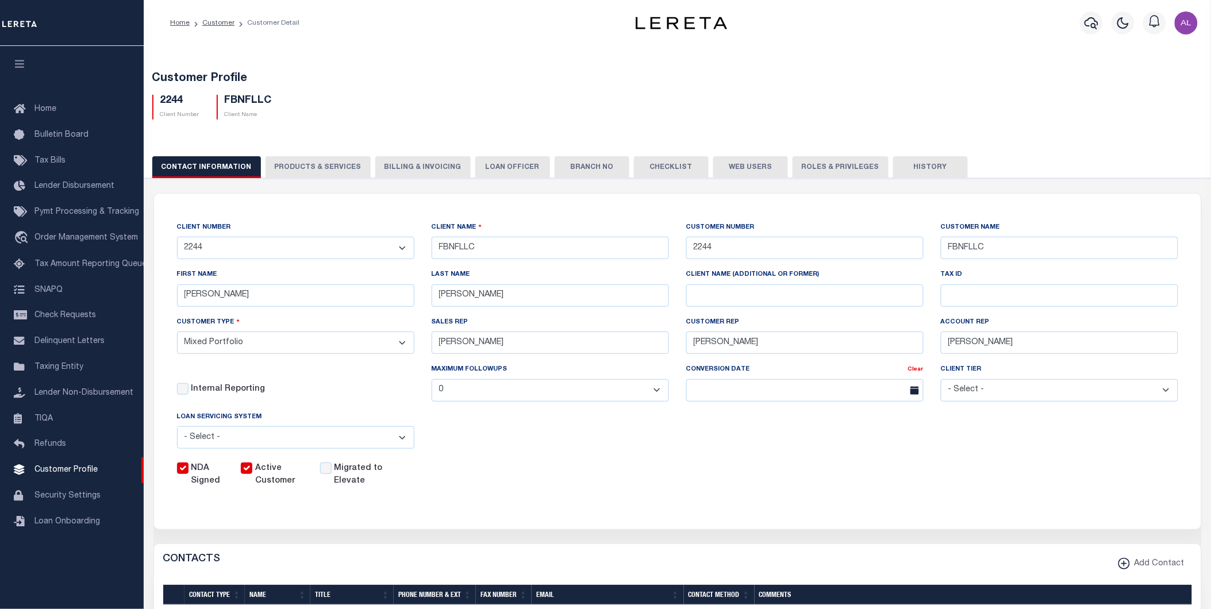
checkbox input "true"
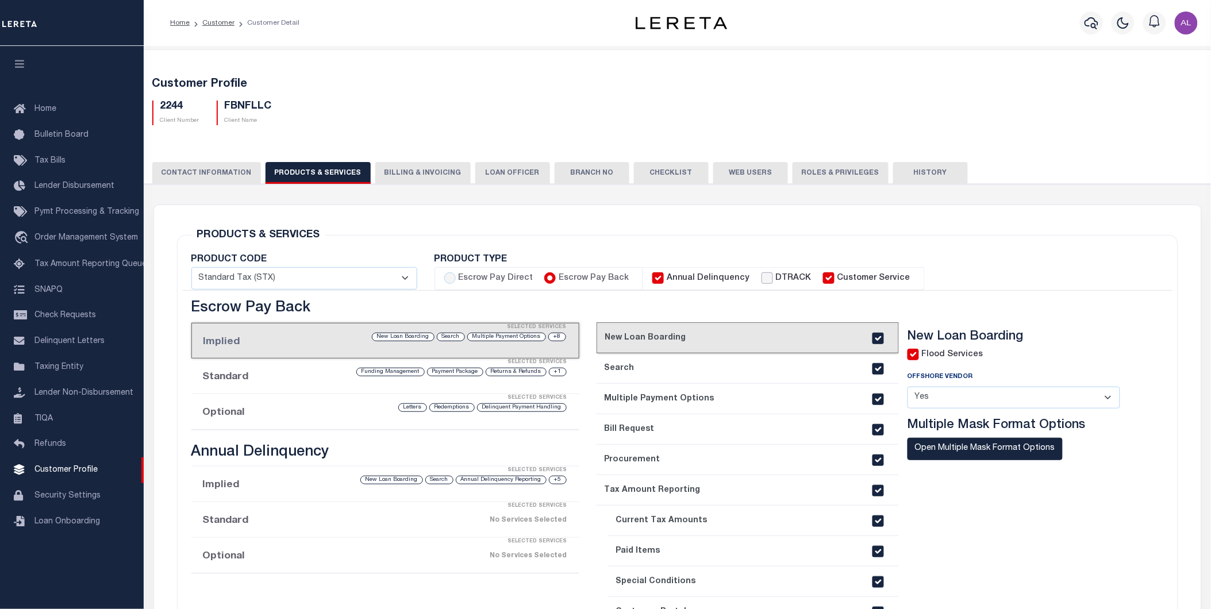
click at [762, 278] on input "DTRACK" at bounding box center [767, 278] width 11 height 11
checkbox input "true"
checkbox input "false"
checkbox input "true"
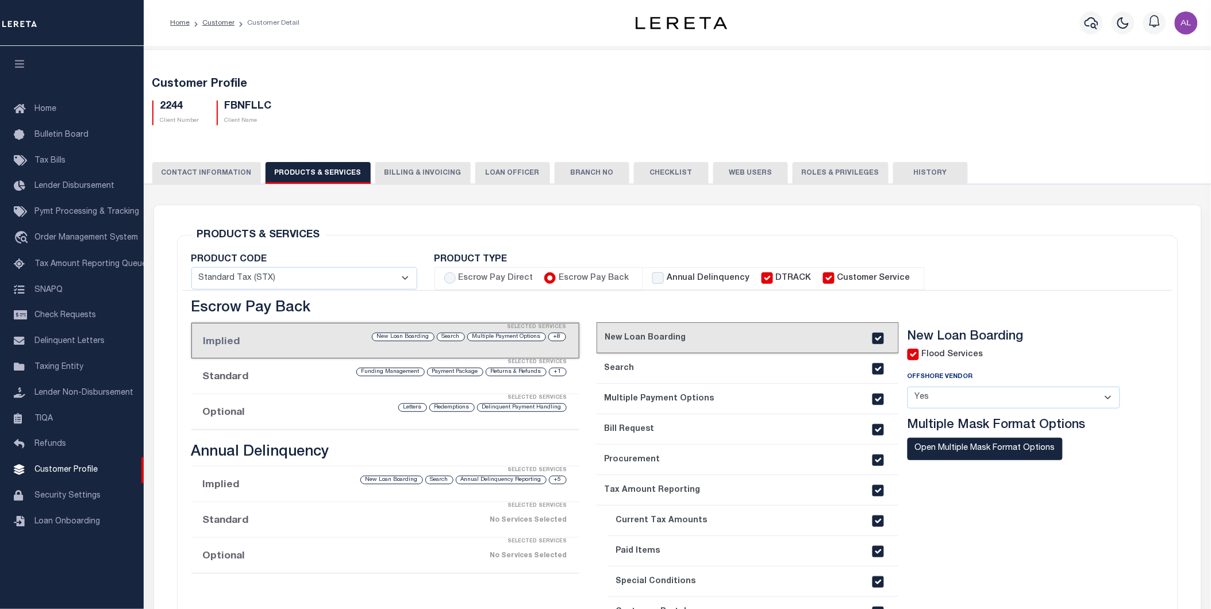
checkbox input "true"
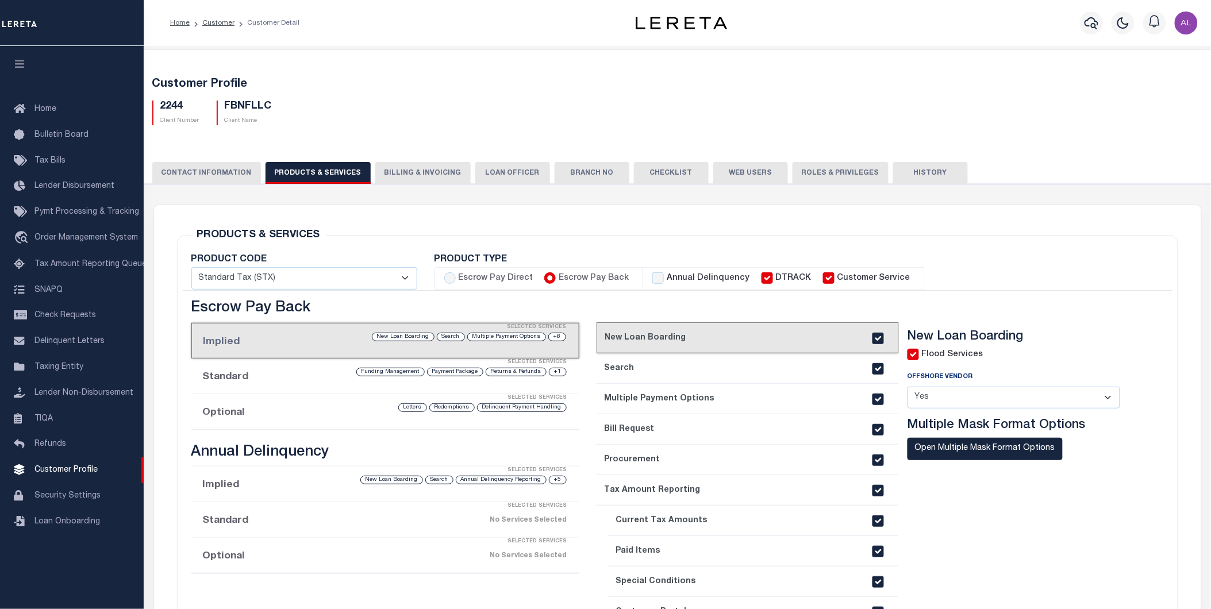
checkbox input "true"
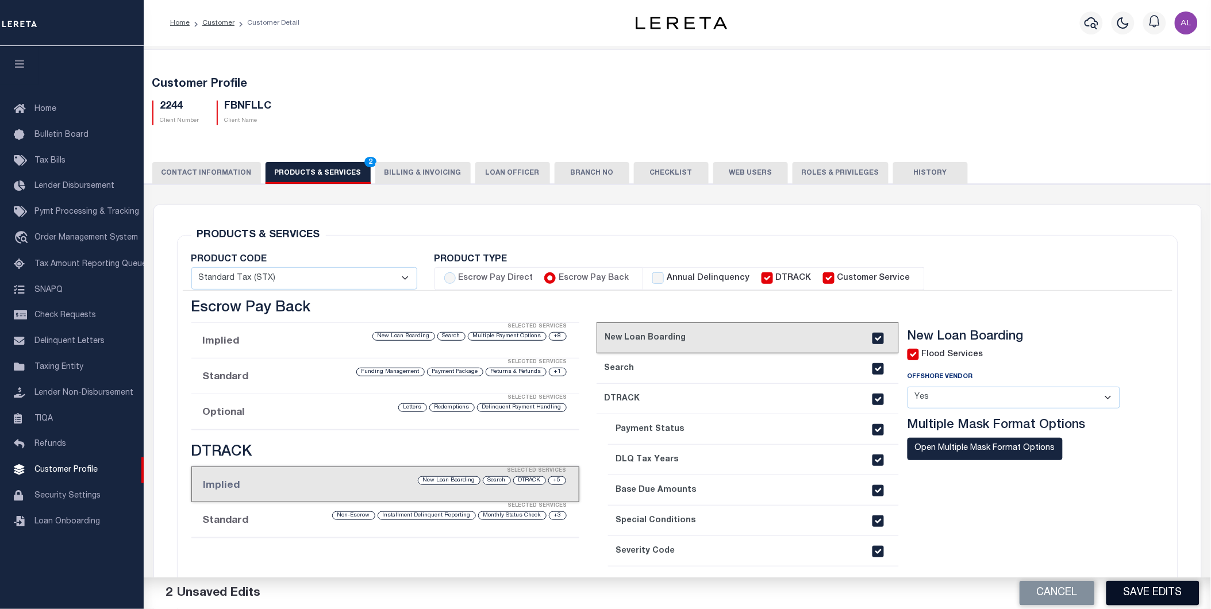
click at [1151, 593] on button "Save Edits" at bounding box center [1153, 593] width 93 height 25
